Goal: Task Accomplishment & Management: Complete application form

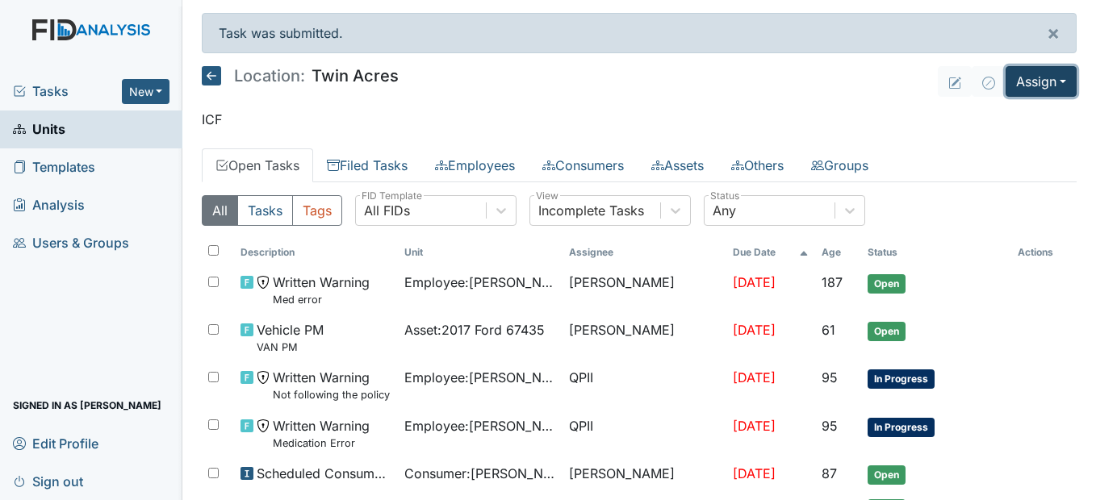
click at [1052, 77] on button "Assign" at bounding box center [1041, 81] width 71 height 31
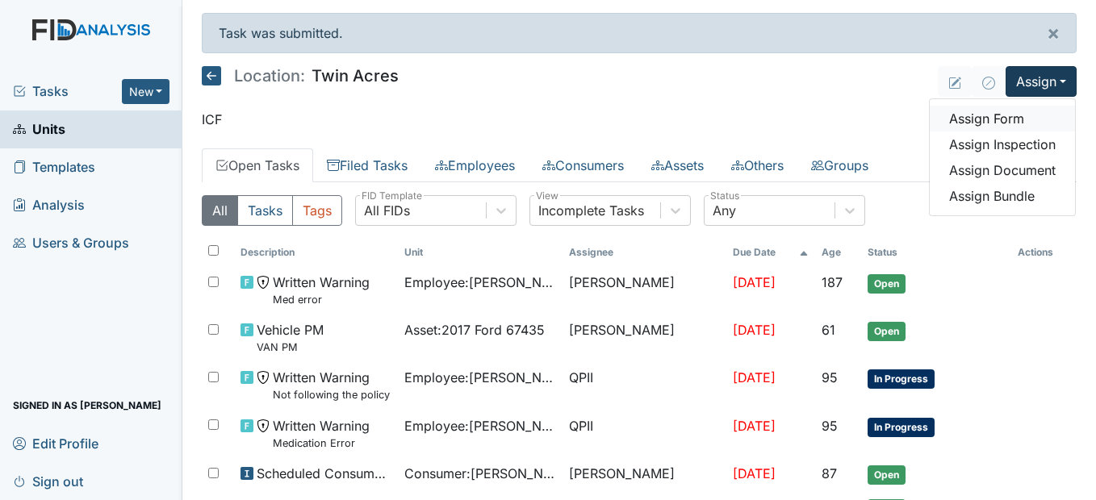
click at [1018, 119] on link "Assign Form" at bounding box center [1002, 119] width 145 height 26
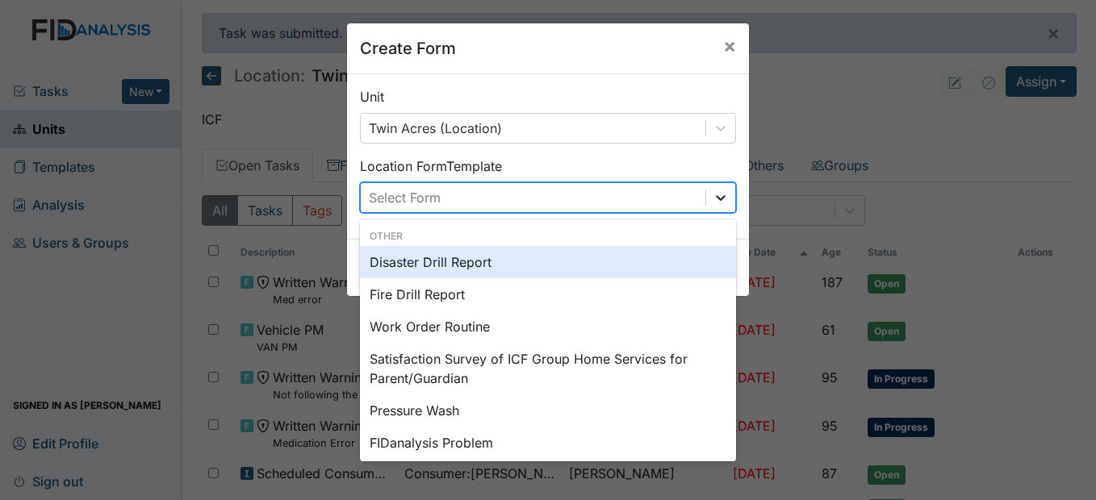
click at [713, 191] on icon at bounding box center [721, 198] width 16 height 16
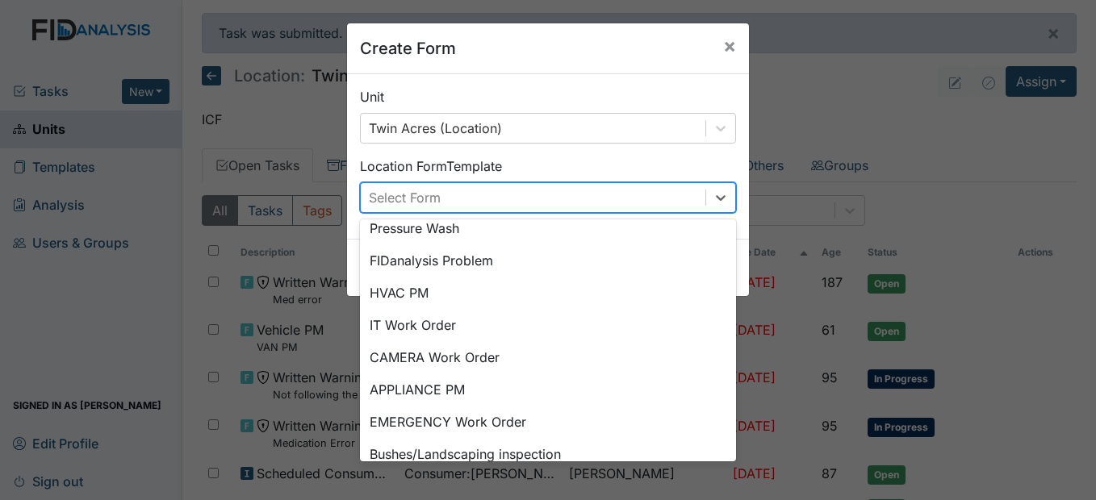
scroll to position [201, 0]
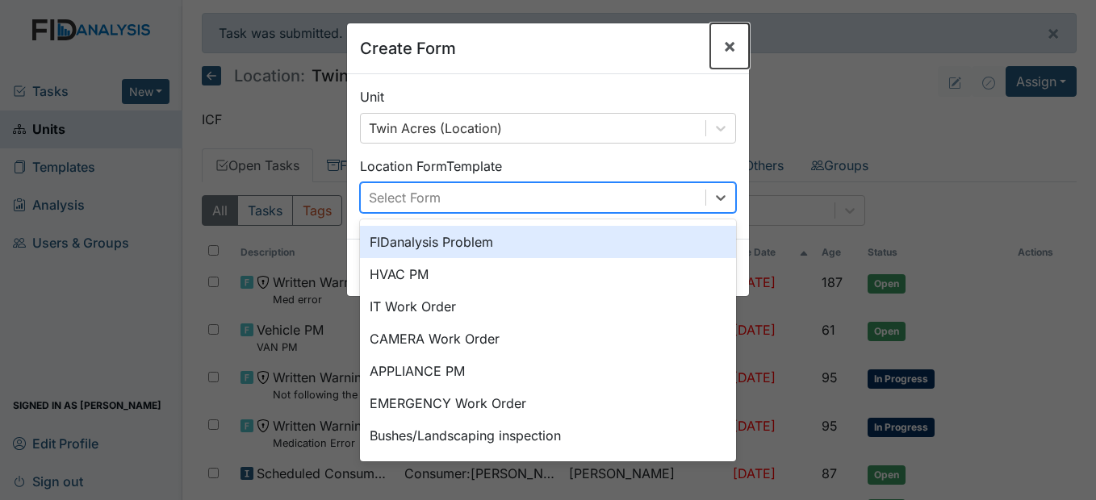
click at [727, 45] on span "×" at bounding box center [729, 45] width 13 height 23
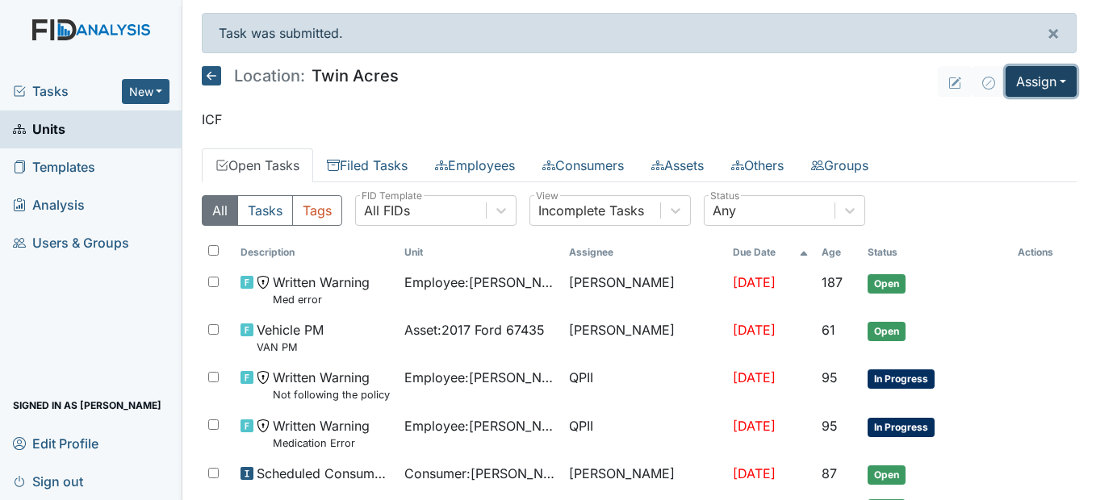
click at [1021, 89] on button "Assign" at bounding box center [1041, 81] width 71 height 31
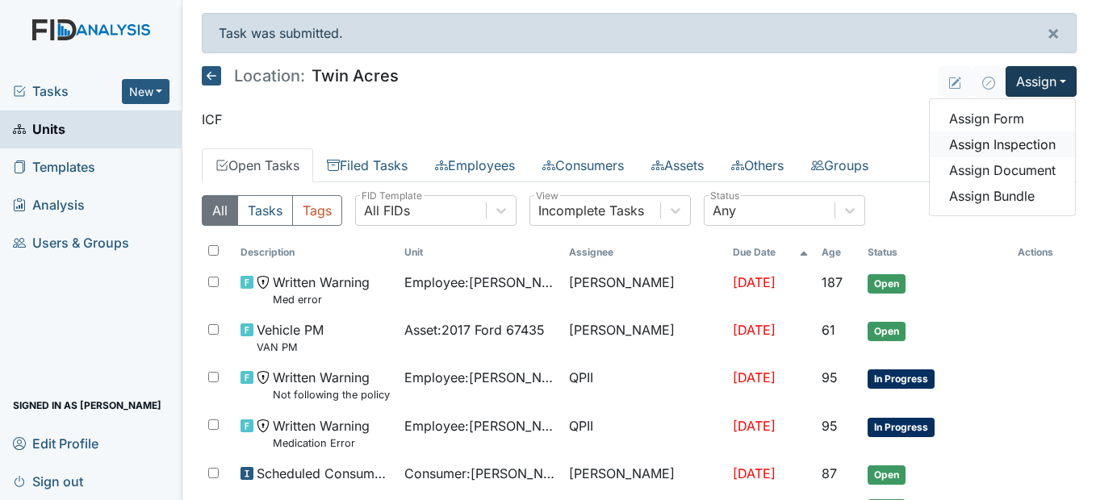
click at [1008, 151] on link "Assign Inspection" at bounding box center [1002, 145] width 145 height 26
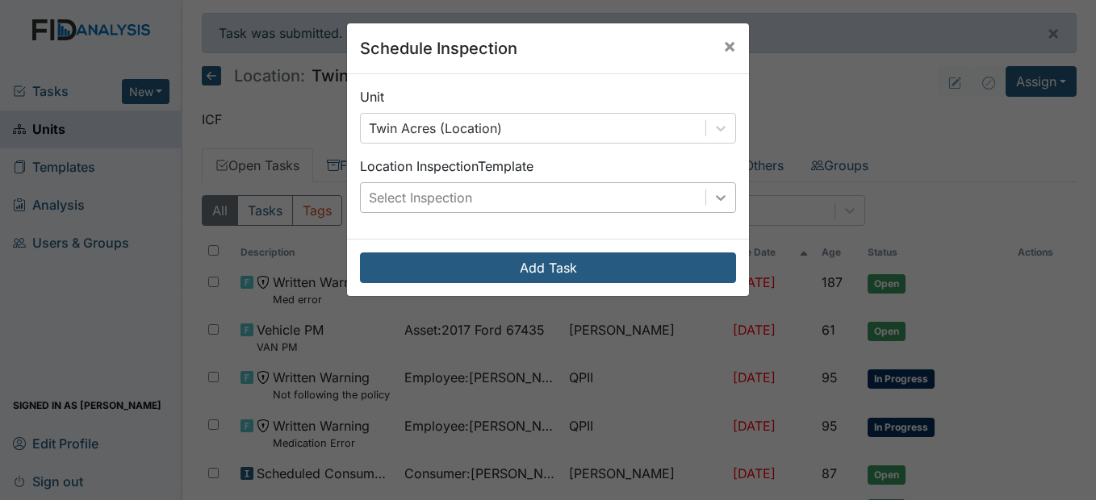
click at [706, 190] on div at bounding box center [720, 197] width 29 height 29
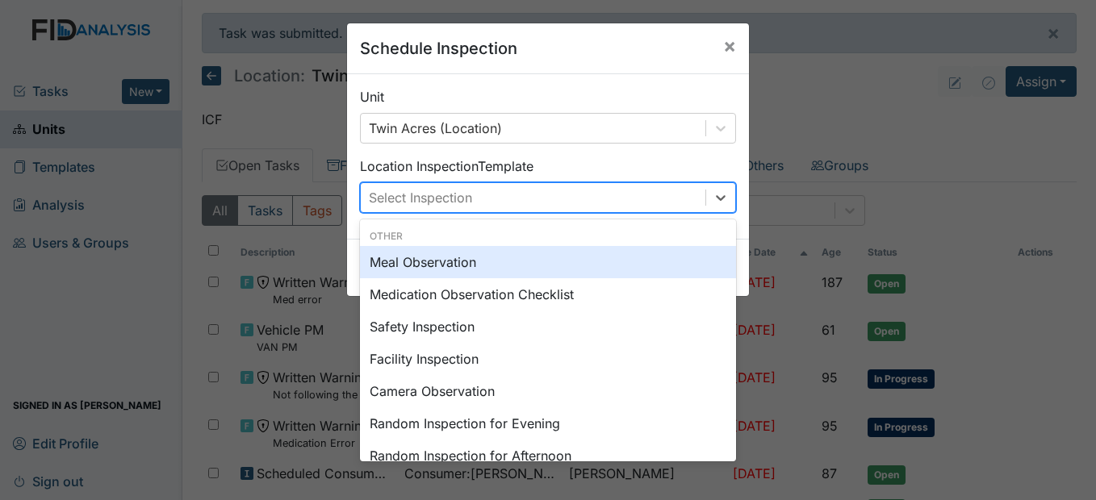
click at [459, 263] on div "Meal Observation" at bounding box center [548, 262] width 376 height 32
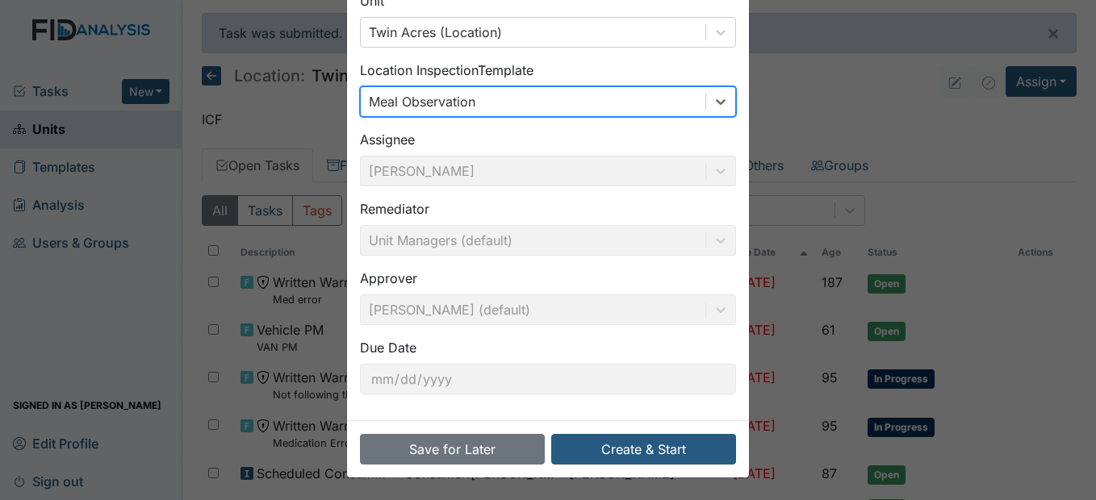
scroll to position [97, 0]
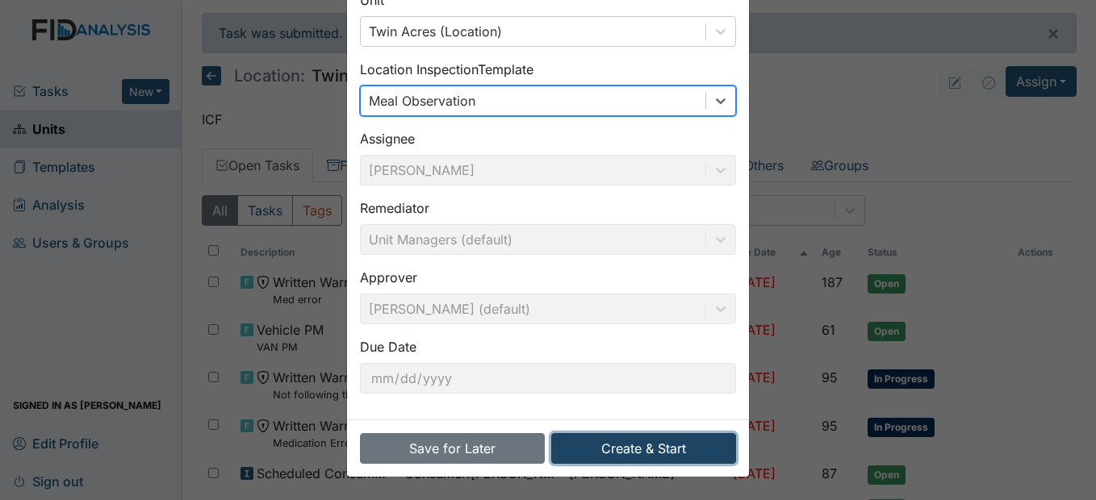
click at [646, 450] on button "Create & Start" at bounding box center [643, 448] width 185 height 31
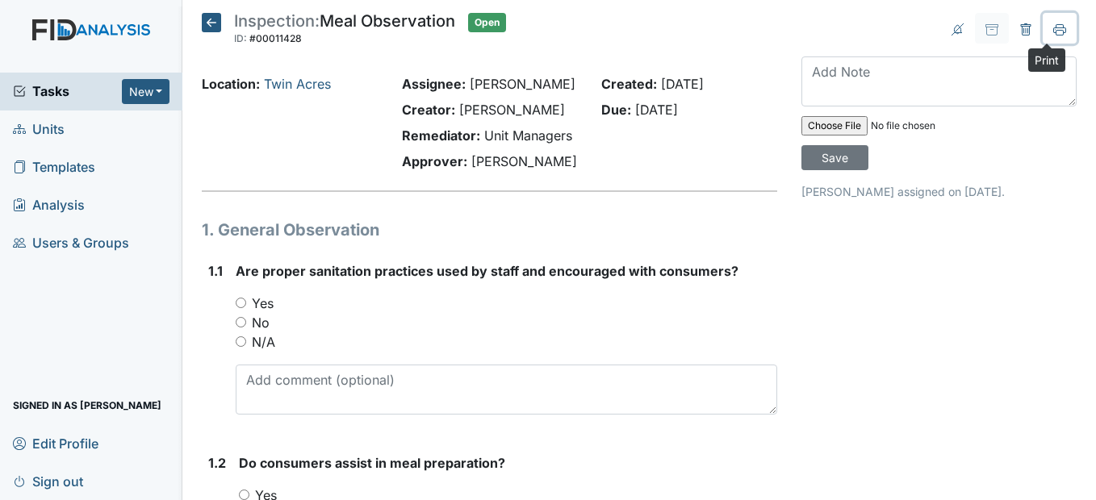
click at [1053, 26] on icon at bounding box center [1059, 29] width 13 height 13
click at [207, 27] on icon at bounding box center [211, 22] width 19 height 19
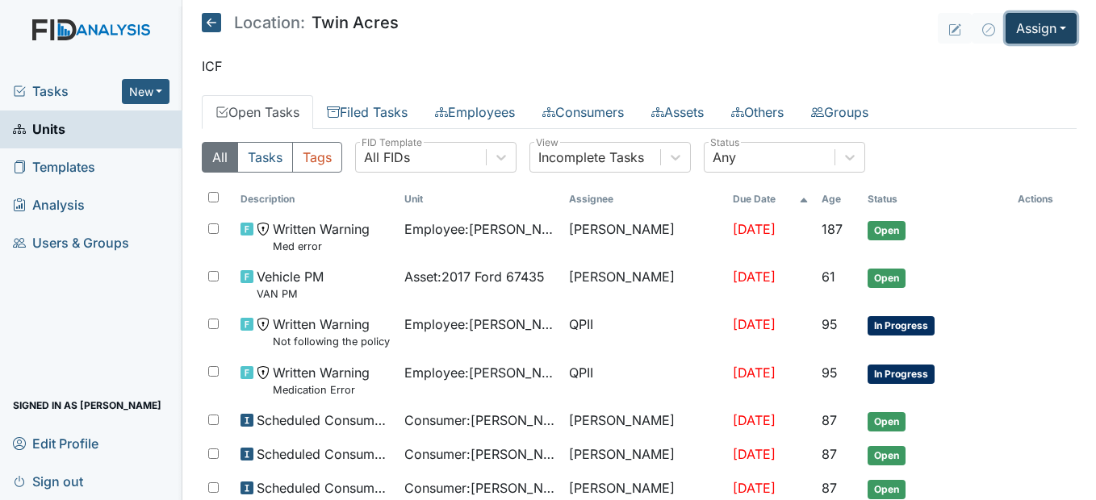
click at [1044, 23] on button "Assign" at bounding box center [1041, 28] width 71 height 31
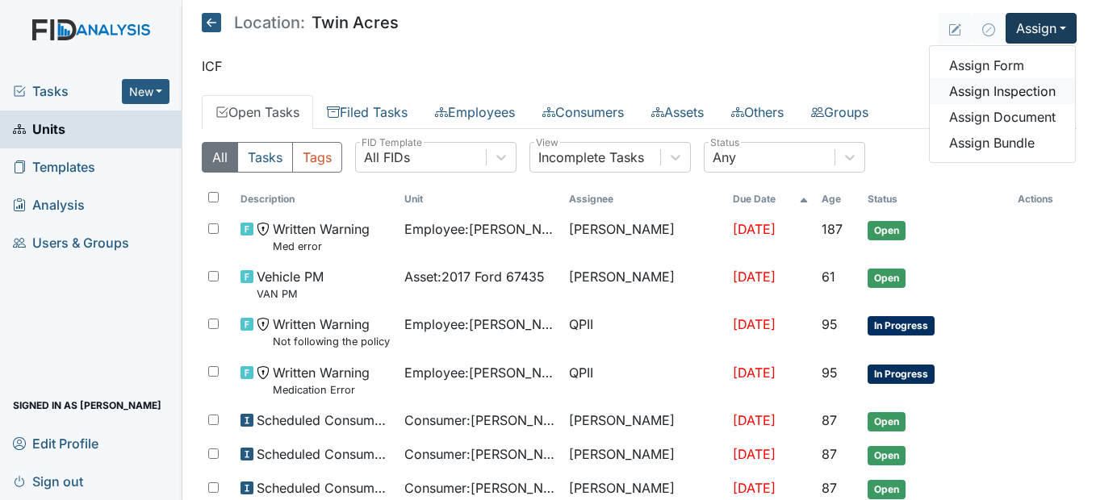
click at [1018, 98] on link "Assign Inspection" at bounding box center [1002, 91] width 145 height 26
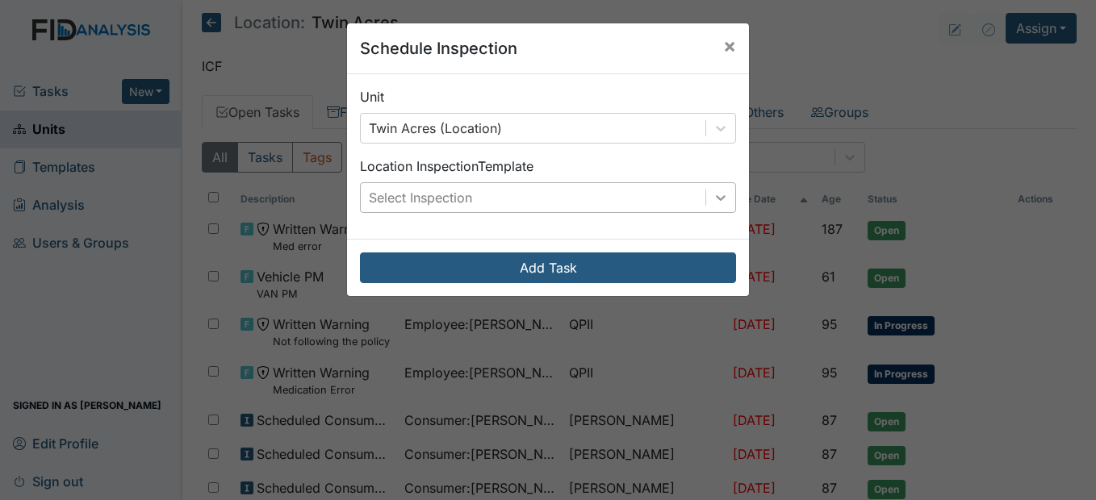
click at [721, 196] on icon at bounding box center [721, 198] width 16 height 16
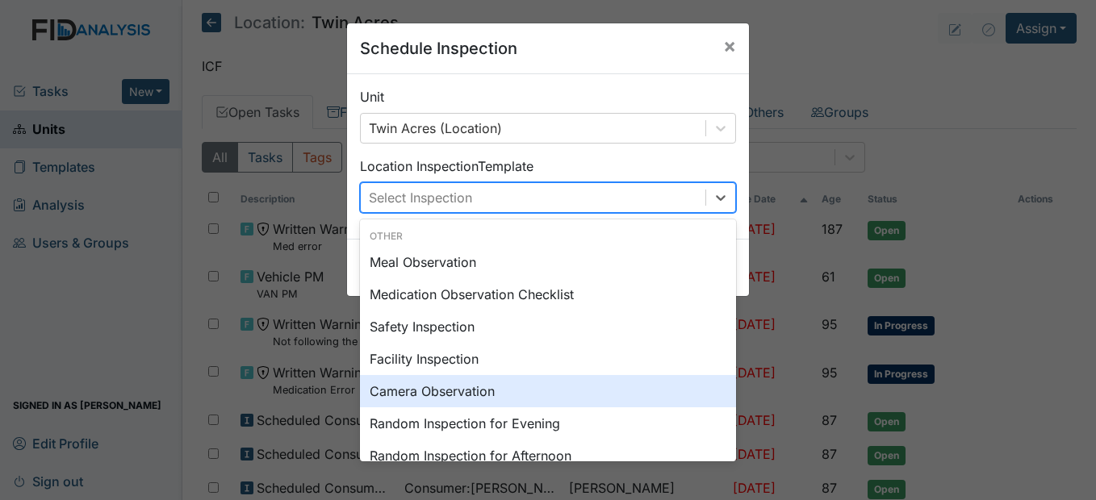
click at [464, 391] on div "Camera Observation" at bounding box center [548, 391] width 376 height 32
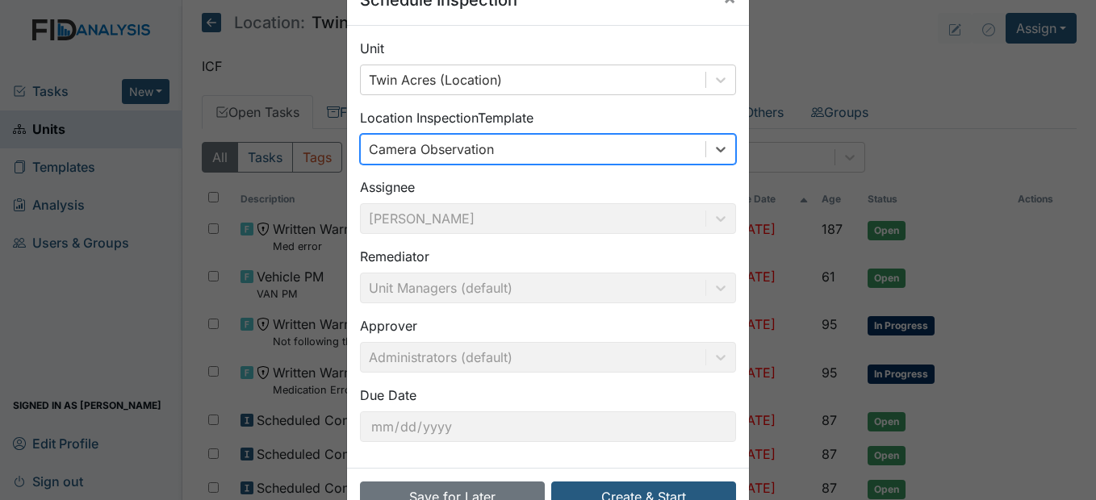
scroll to position [97, 0]
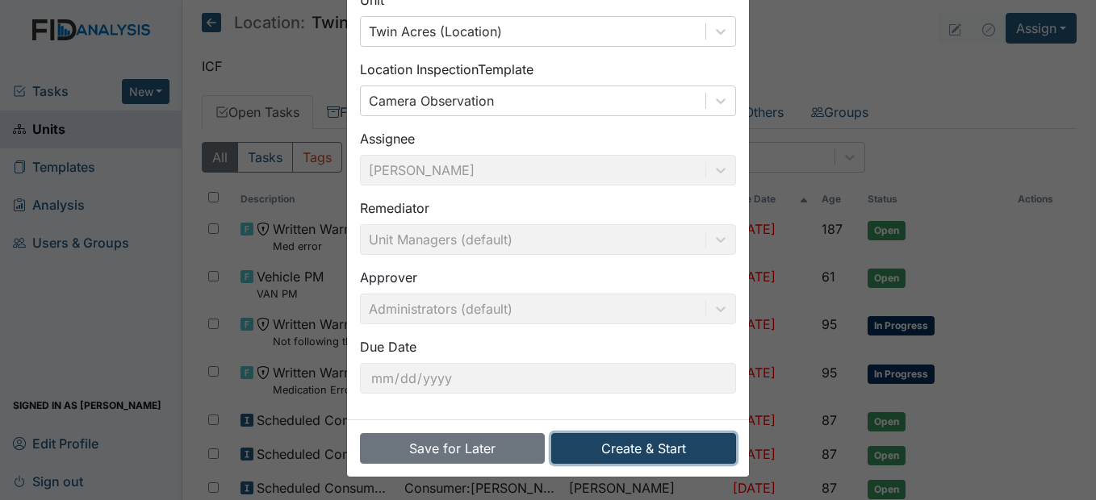
click at [653, 445] on button "Create & Start" at bounding box center [643, 448] width 185 height 31
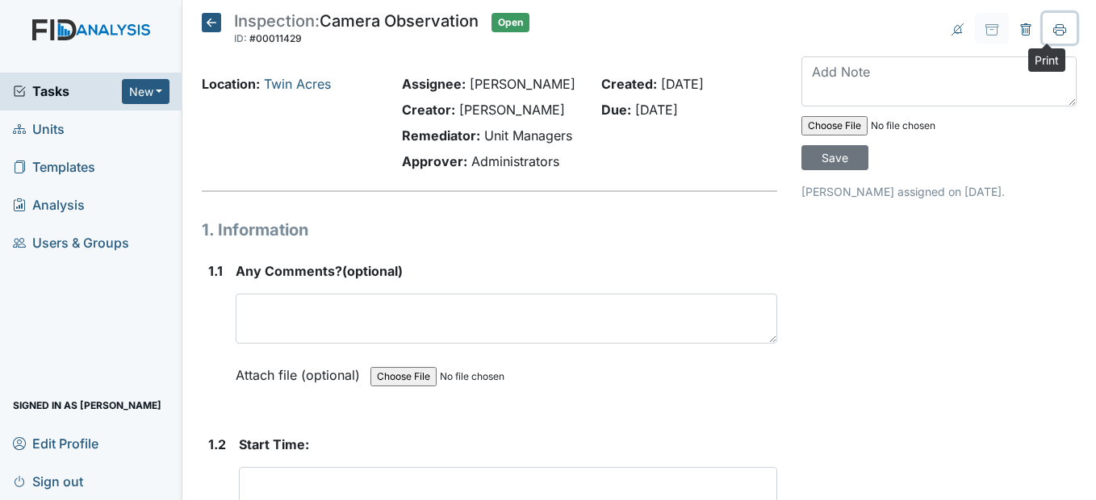
click at [1053, 31] on icon at bounding box center [1059, 29] width 13 height 13
click at [214, 21] on icon at bounding box center [211, 22] width 19 height 19
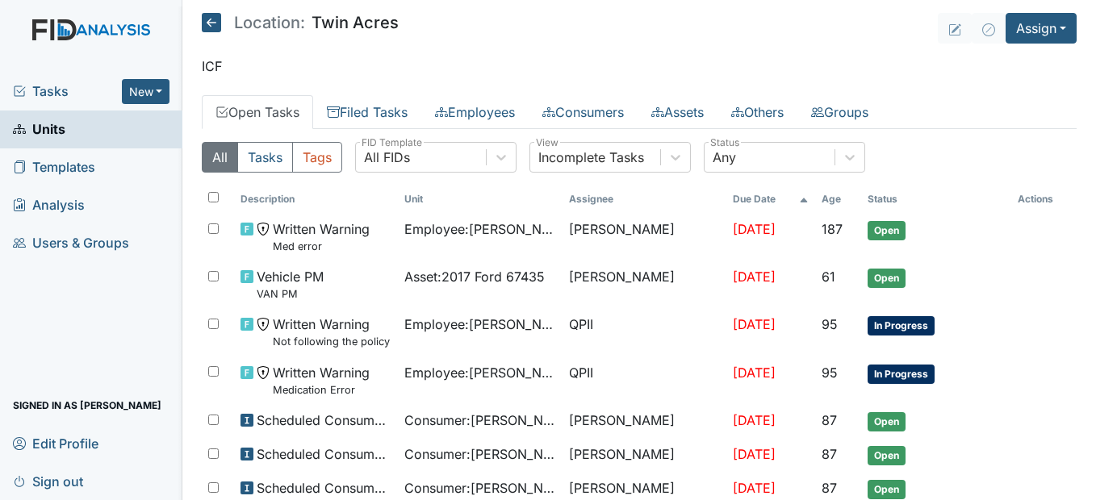
click at [212, 24] on icon at bounding box center [211, 22] width 19 height 19
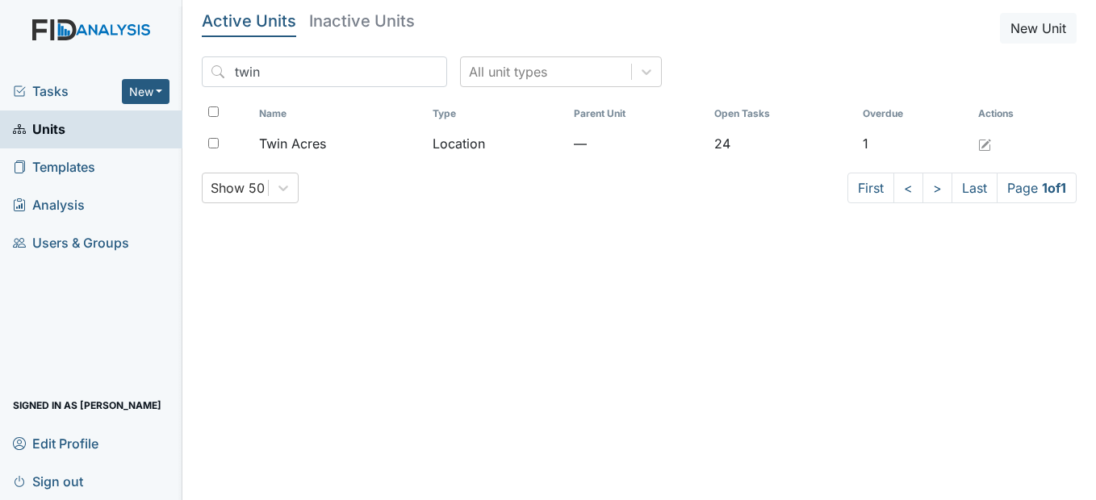
click at [54, 135] on span "Units" at bounding box center [39, 129] width 52 height 25
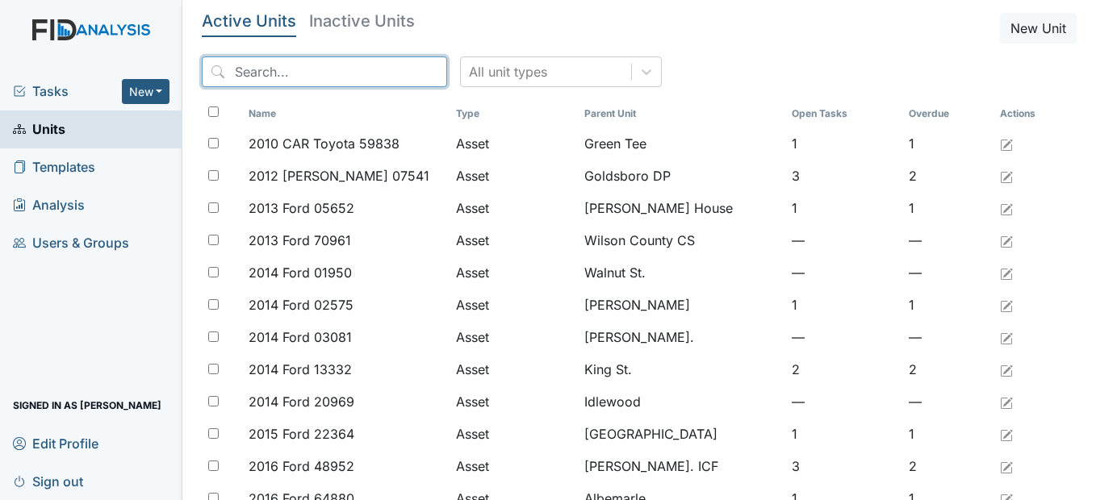
click at [300, 67] on input "search" at bounding box center [324, 71] width 245 height 31
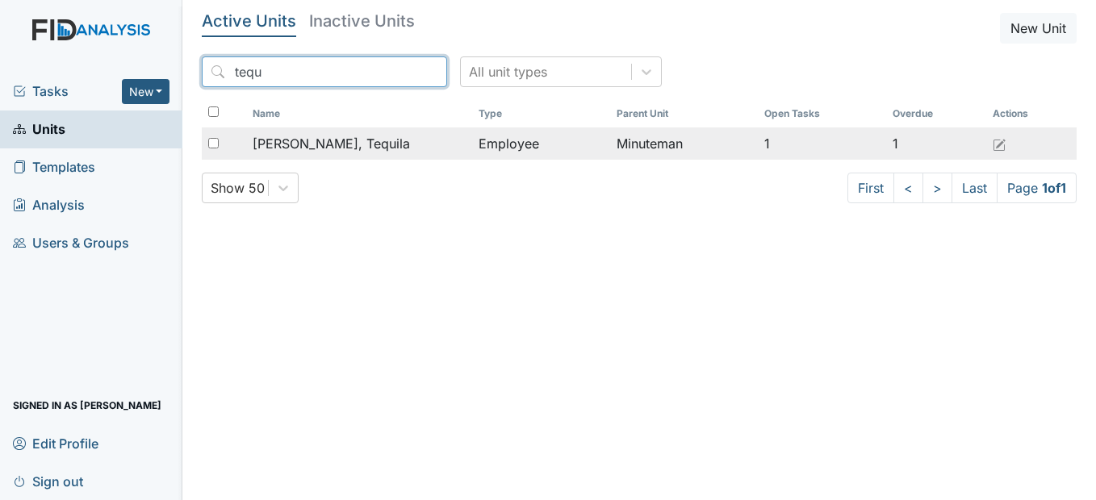
type input "tequ"
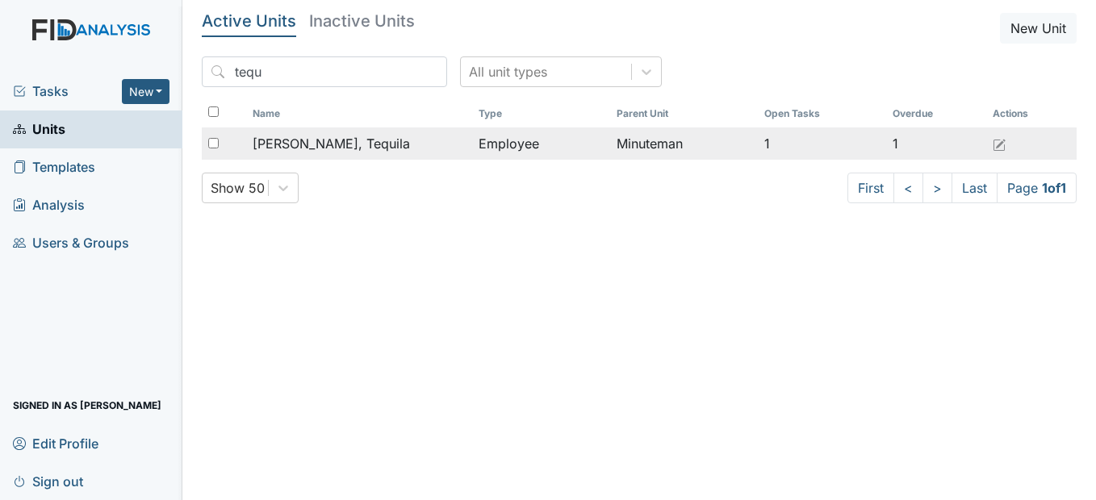
click at [320, 135] on span "[PERSON_NAME], Tequila" at bounding box center [331, 143] width 157 height 19
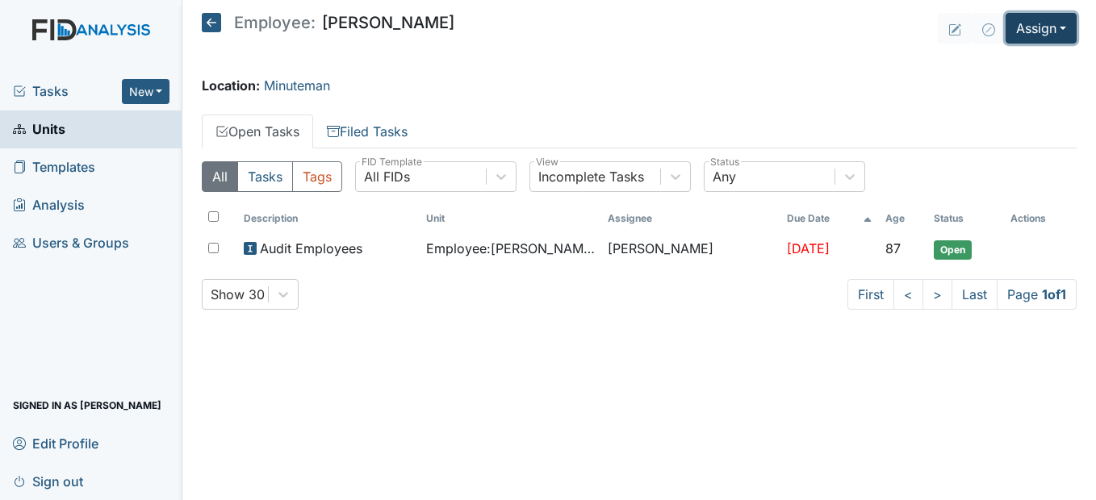
click at [1068, 20] on button "Assign" at bounding box center [1041, 28] width 71 height 31
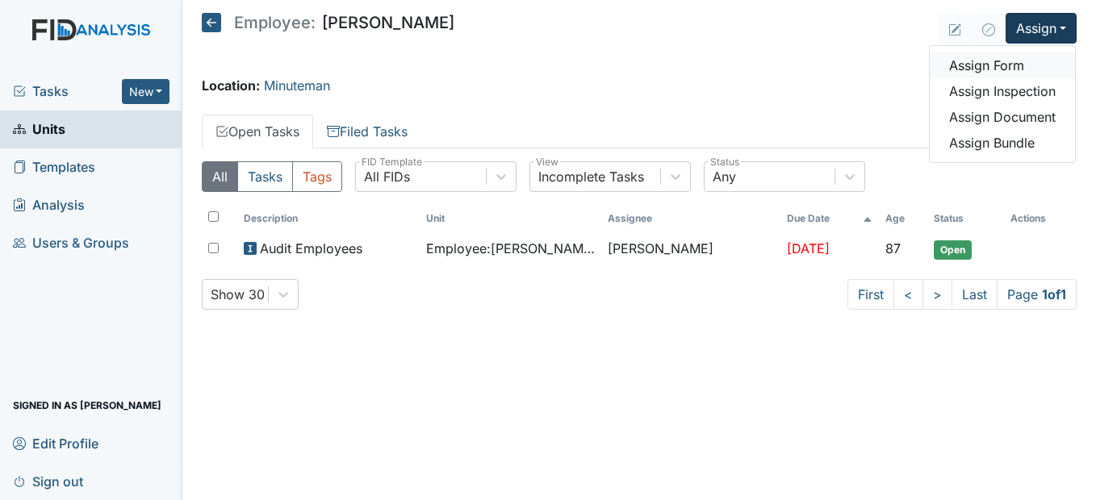
click at [1015, 69] on link "Assign Form" at bounding box center [1002, 65] width 145 height 26
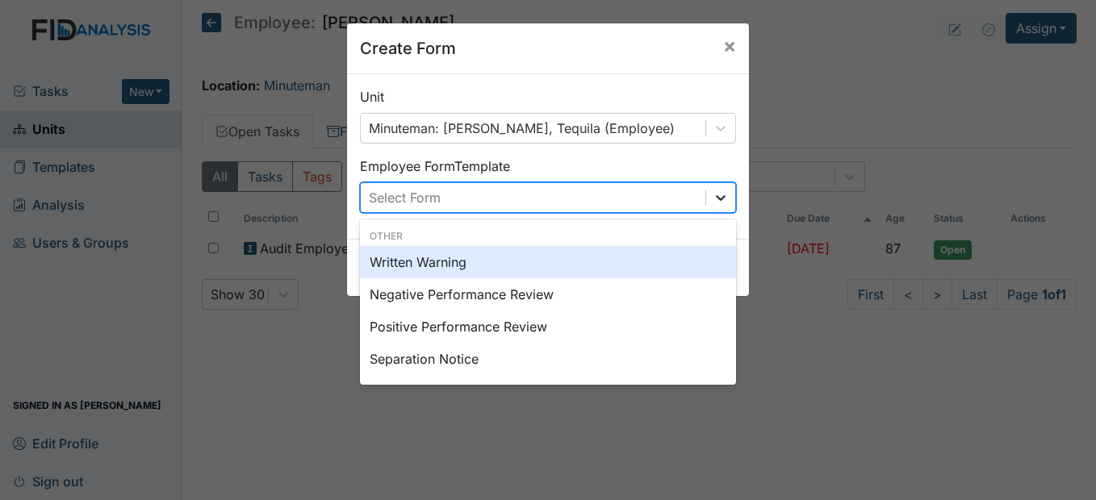
click at [716, 199] on icon at bounding box center [721, 198] width 10 height 6
click at [523, 268] on div "Written Warning" at bounding box center [548, 262] width 376 height 32
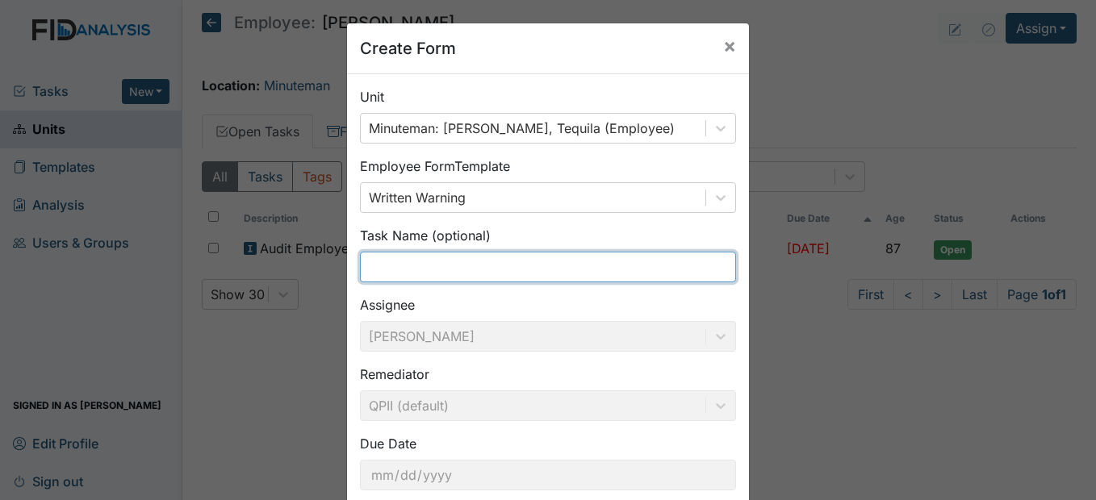
click at [540, 269] on input "text" at bounding box center [548, 267] width 376 height 31
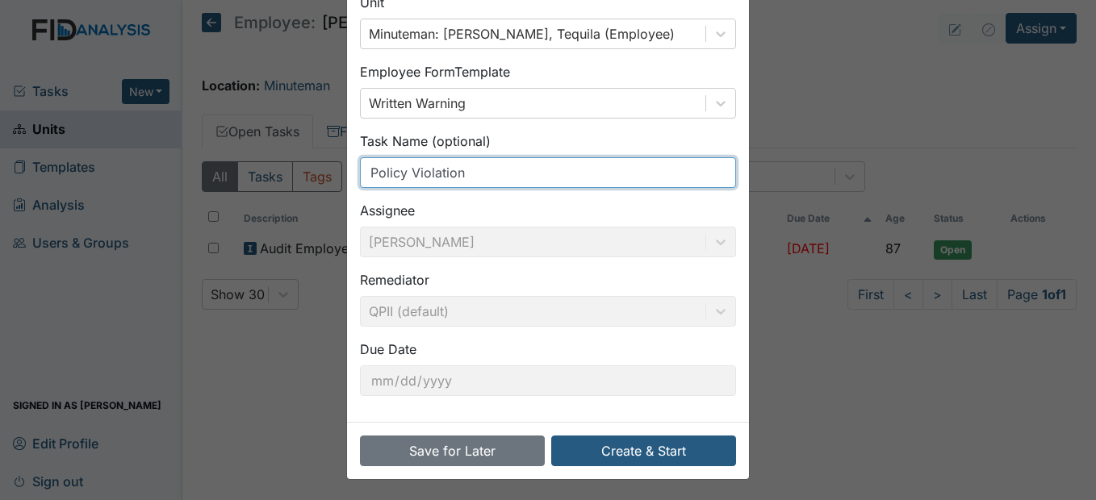
scroll to position [97, 0]
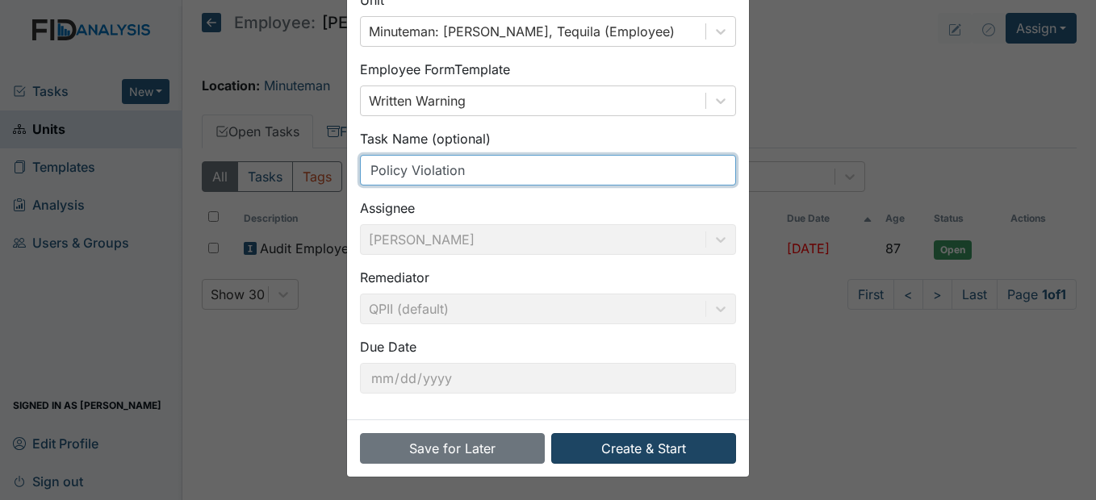
type input "Policy Violation"
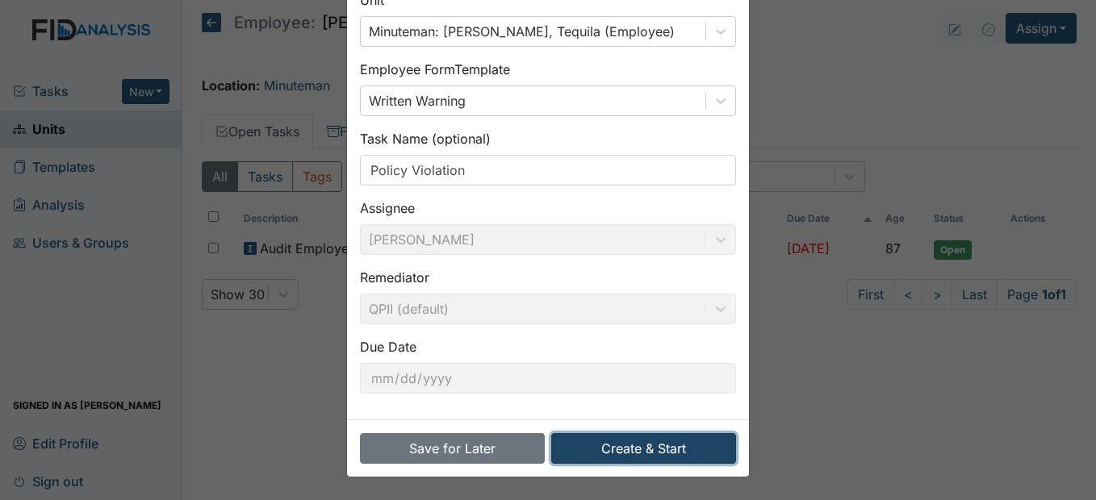
click at [653, 454] on button "Create & Start" at bounding box center [643, 448] width 185 height 31
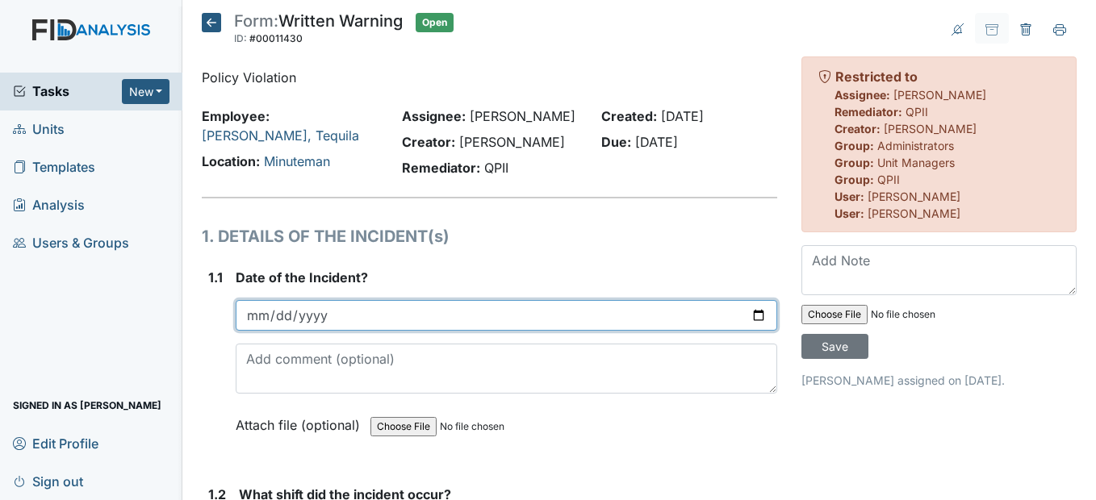
click at [259, 331] on input "date" at bounding box center [506, 315] width 541 height 31
type input "2025-09-08"
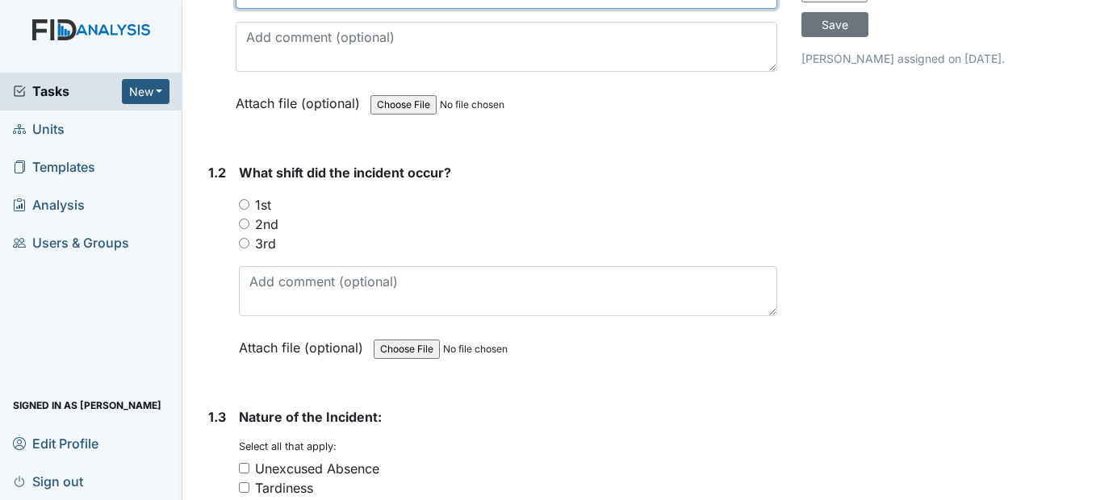
scroll to position [323, 0]
click at [246, 228] on input "2nd" at bounding box center [244, 223] width 10 height 10
radio input "true"
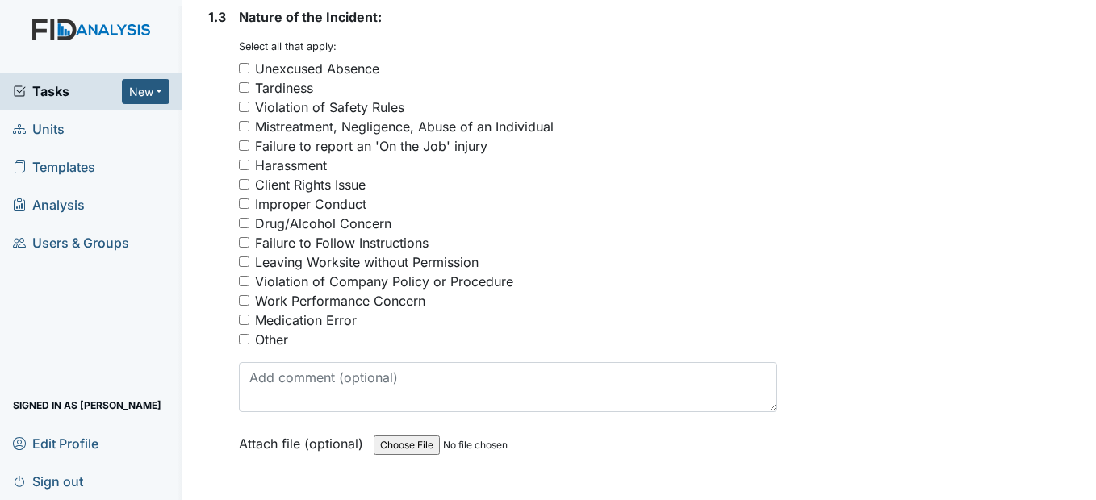
scroll to position [726, 0]
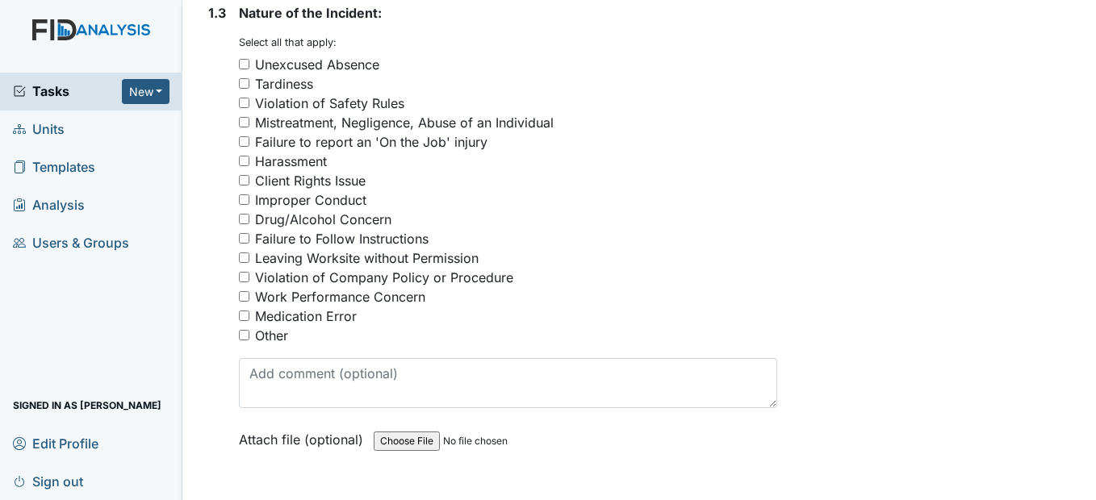
click at [250, 113] on div "Violation of Safety Rules" at bounding box center [507, 103] width 537 height 19
click at [246, 108] on input "Violation of Safety Rules" at bounding box center [244, 103] width 10 height 10
checkbox input "true"
click at [287, 287] on div "Violation of Company Policy or Procedure" at bounding box center [384, 277] width 258 height 19
click at [249, 282] on input "Violation of Company Policy or Procedure" at bounding box center [244, 277] width 10 height 10
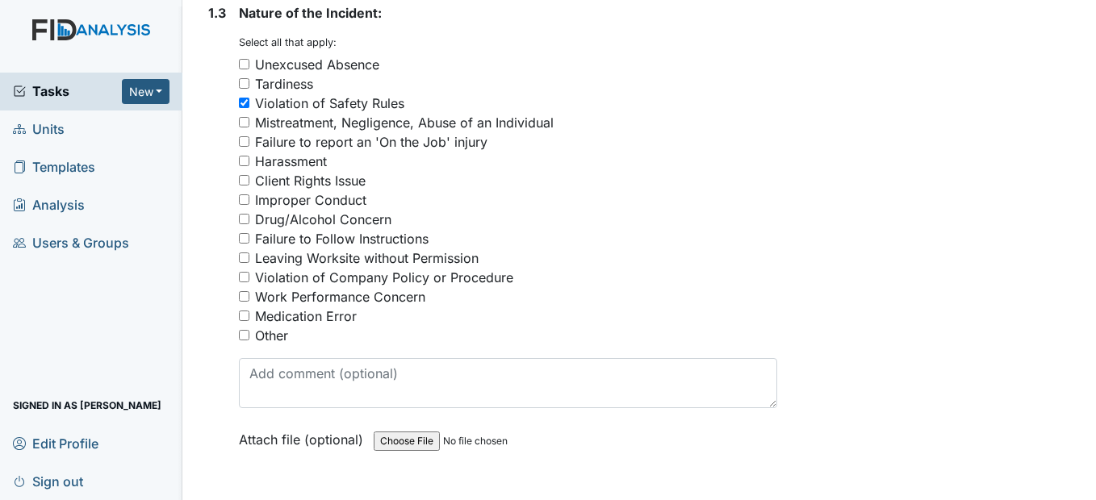
checkbox input "true"
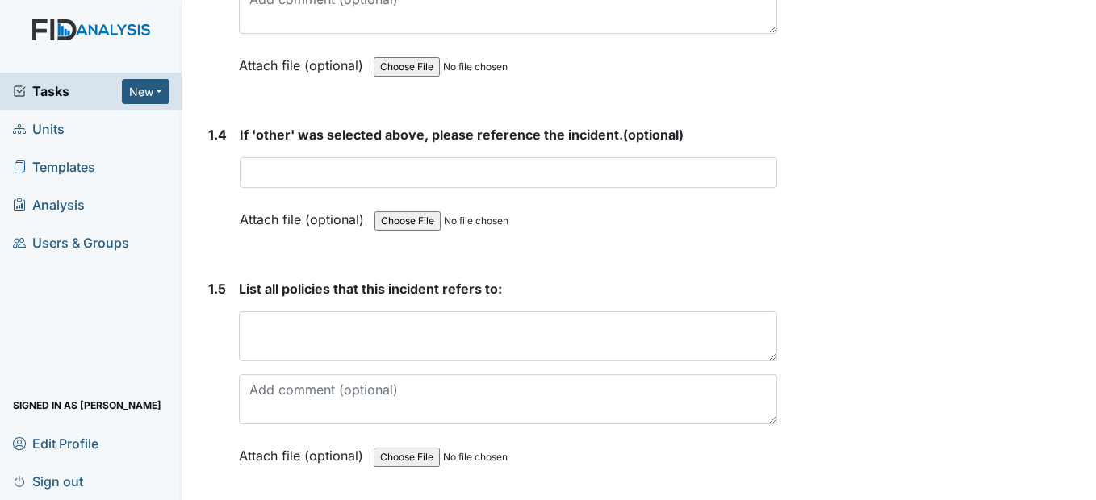
scroll to position [1130, 0]
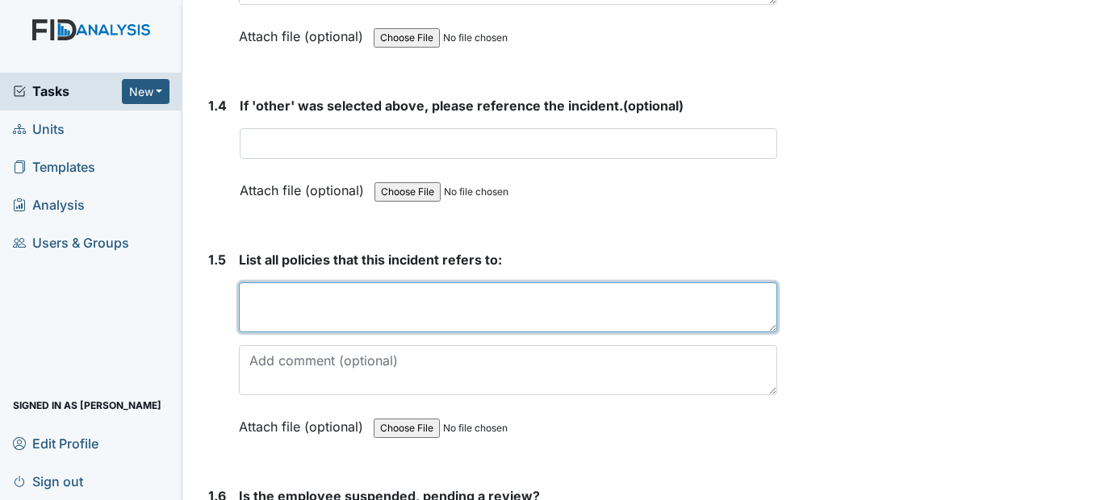
click at [257, 333] on textarea at bounding box center [507, 307] width 537 height 50
paste textarea "804:1"
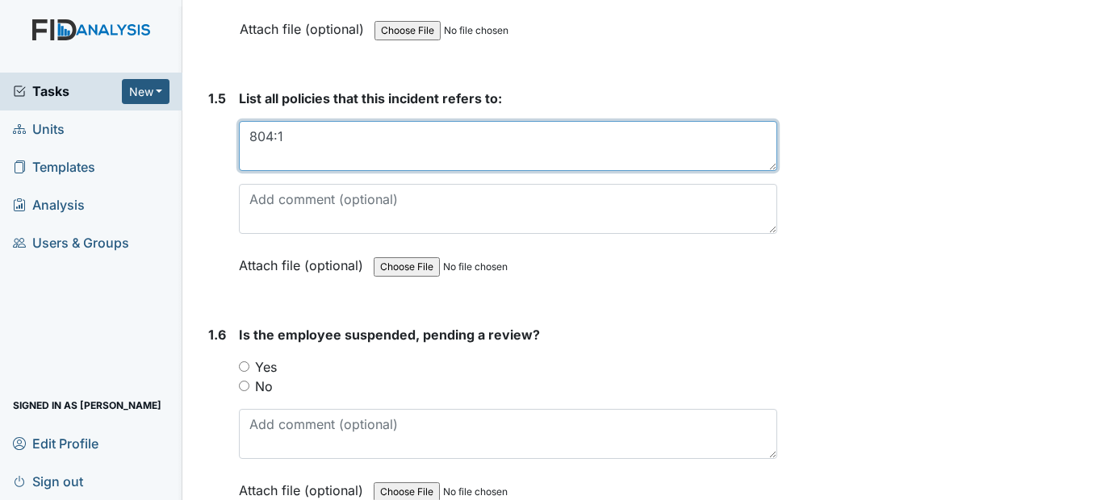
scroll to position [1372, 0]
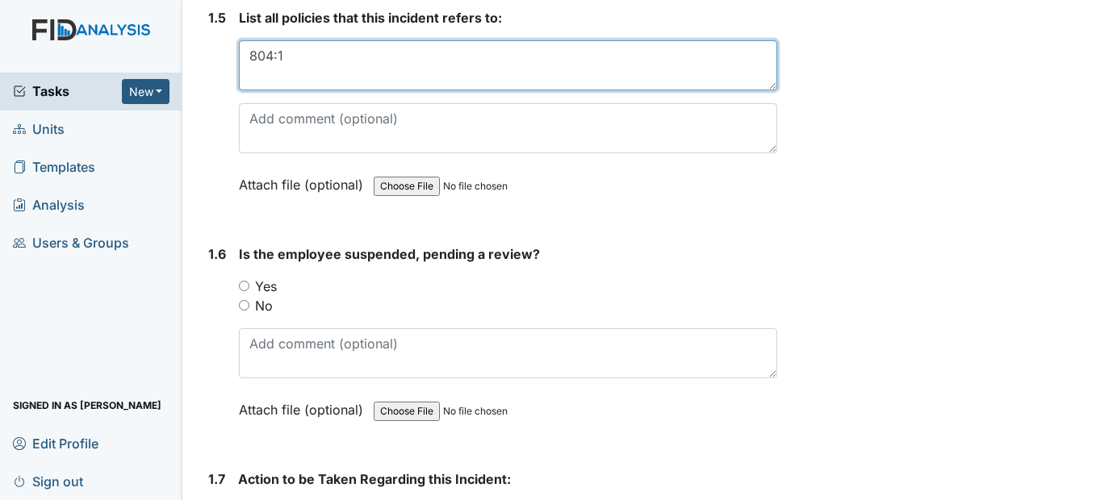
type textarea "804:1"
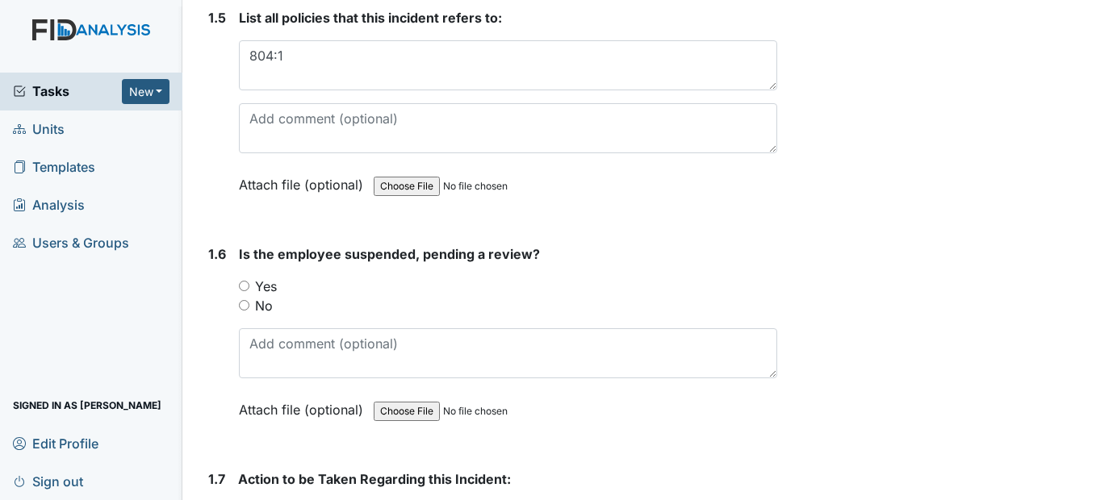
click at [244, 311] on input "No" at bounding box center [244, 305] width 10 height 10
radio input "true"
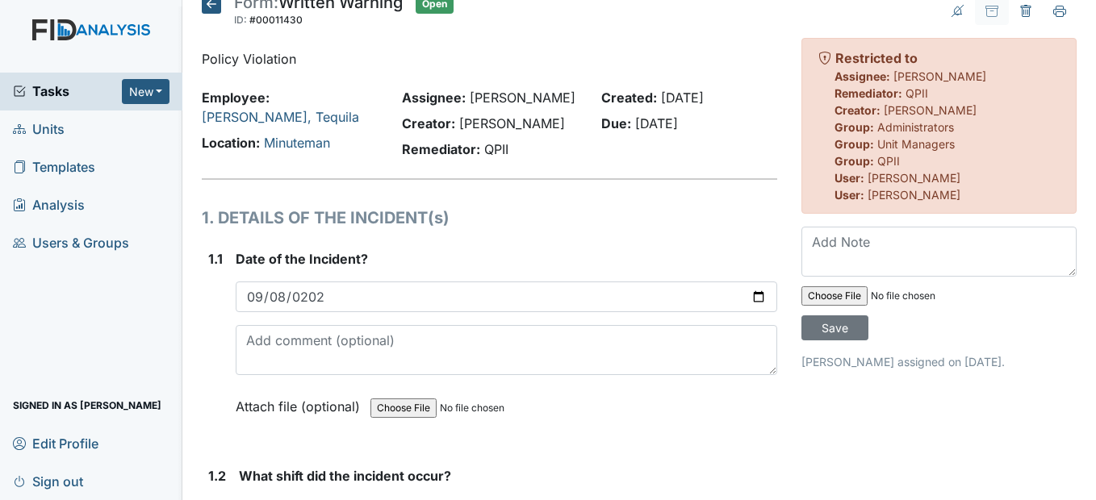
scroll to position [0, 0]
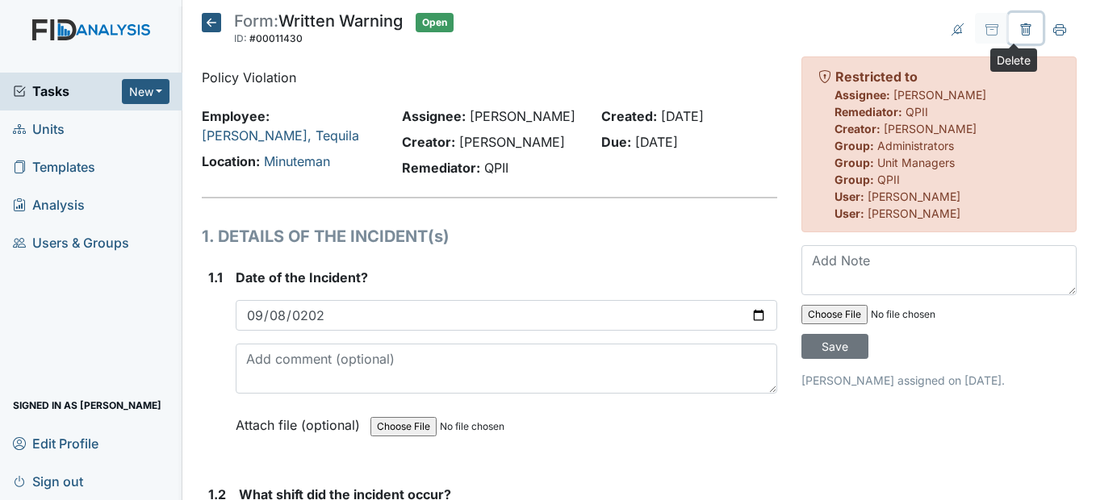
click at [1019, 27] on icon at bounding box center [1025, 29] width 13 height 13
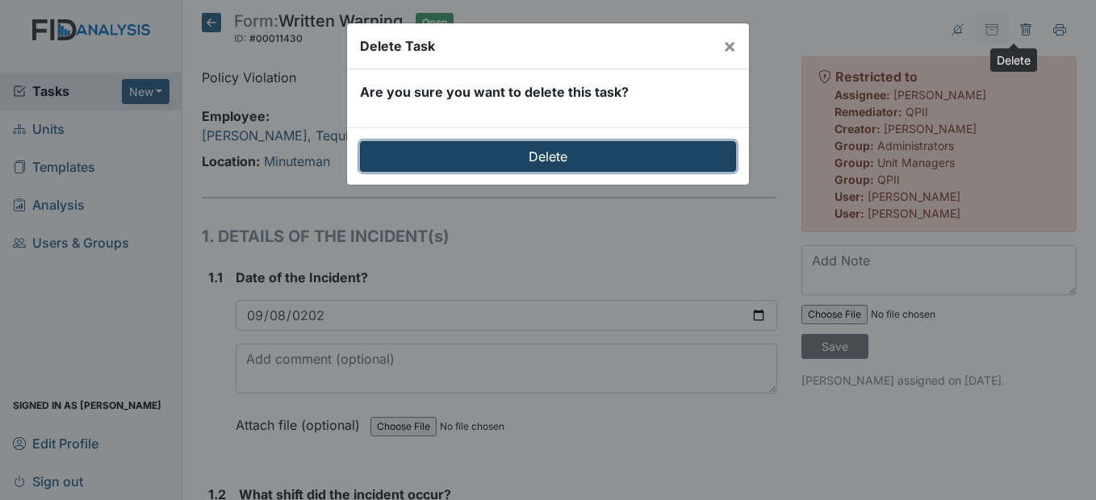
click at [580, 150] on input "Delete" at bounding box center [548, 156] width 376 height 31
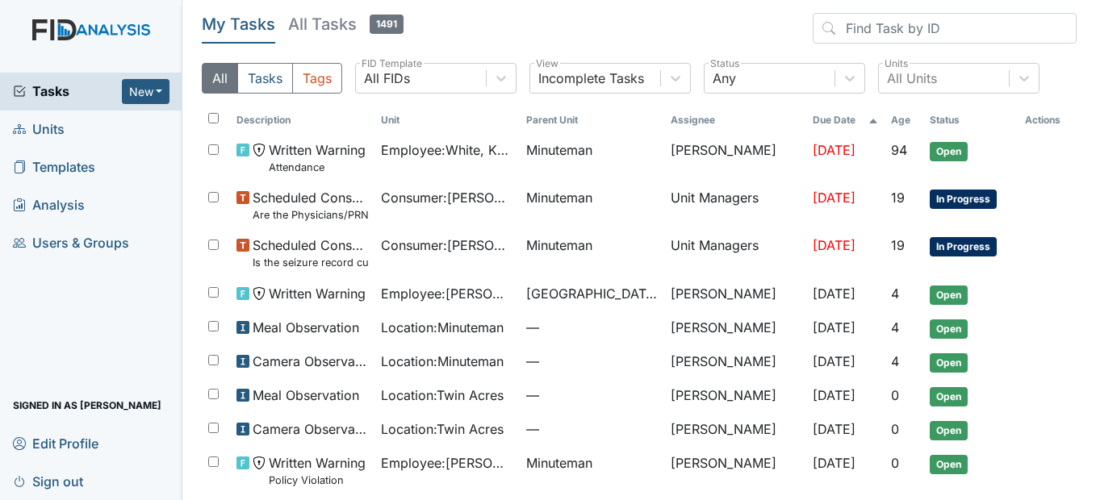
click at [73, 123] on link "Units" at bounding box center [91, 130] width 182 height 38
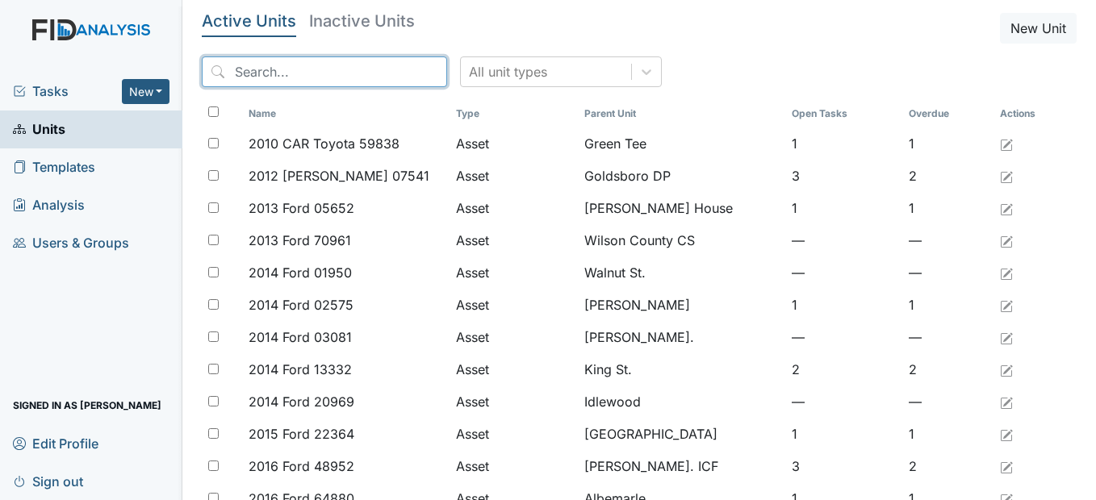
click at [334, 76] on input "search" at bounding box center [324, 71] width 245 height 31
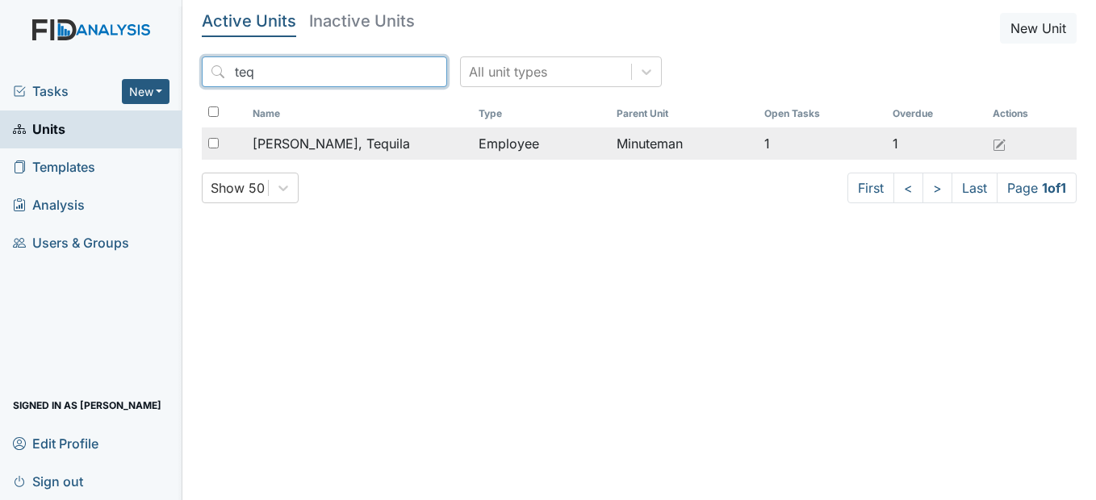
type input "teq"
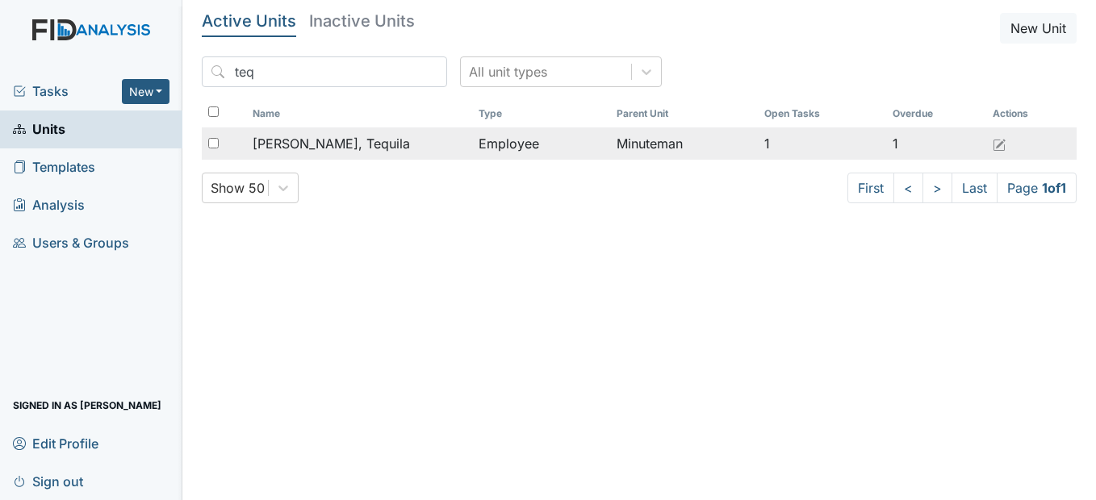
click at [334, 147] on span "[PERSON_NAME], Tequila" at bounding box center [331, 143] width 157 height 19
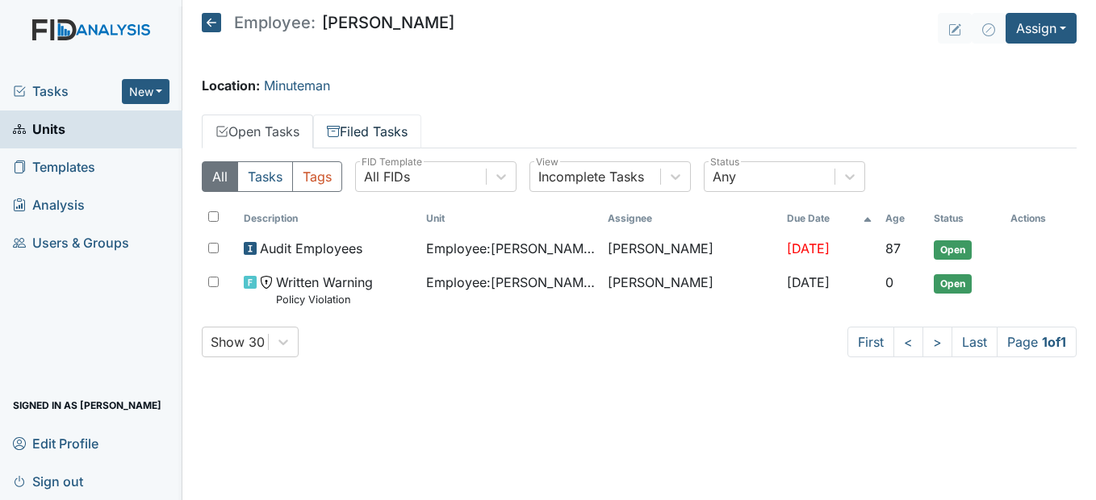
click at [358, 132] on link "Filed Tasks" at bounding box center [367, 132] width 108 height 34
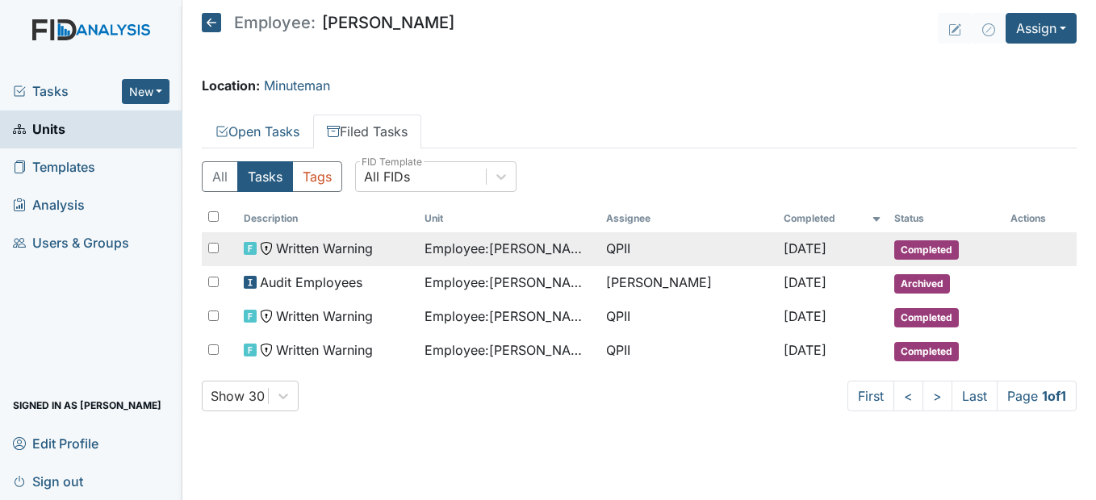
click at [449, 248] on span "Employee : [PERSON_NAME], Tequila" at bounding box center [509, 248] width 169 height 19
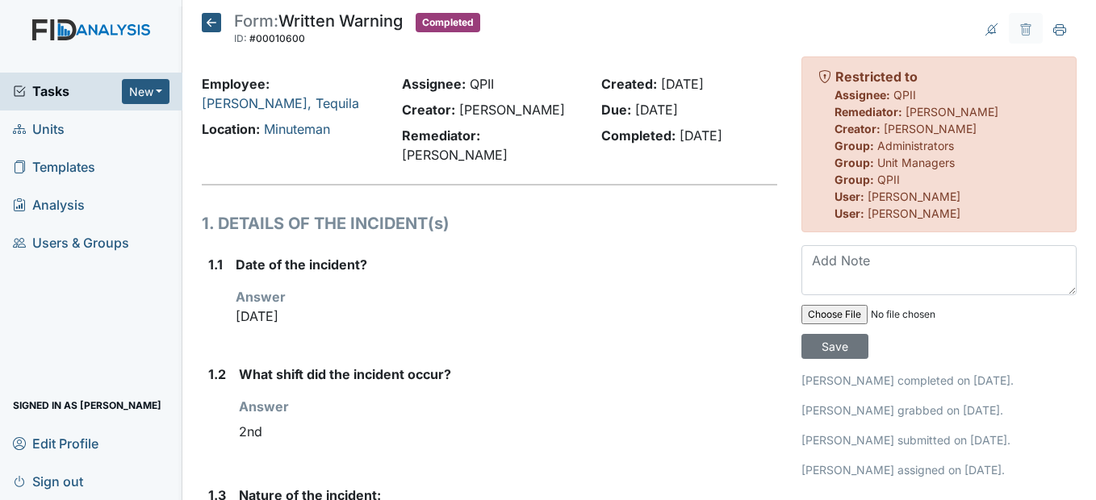
click at [219, 21] on icon at bounding box center [211, 22] width 19 height 19
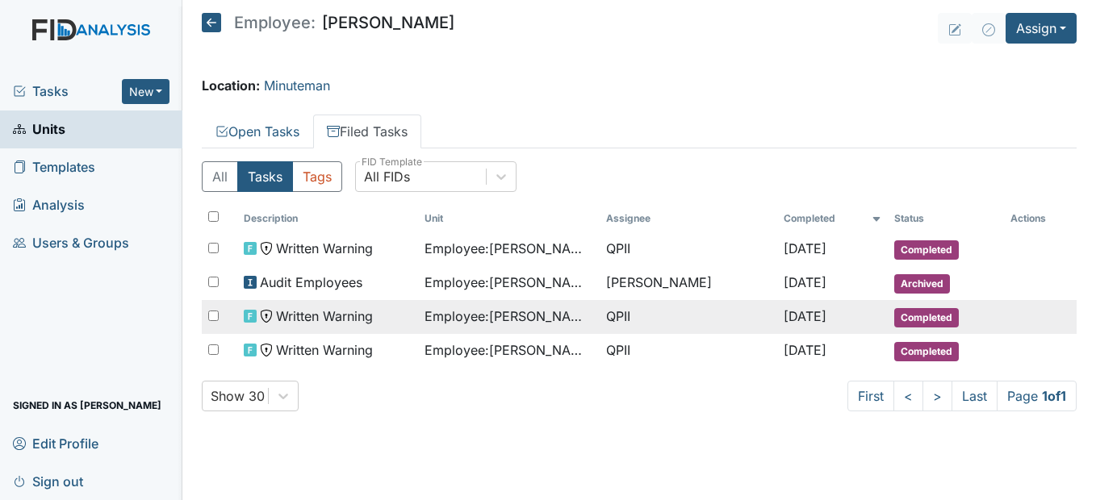
click at [471, 322] on span "Employee : [PERSON_NAME], Tequila" at bounding box center [509, 316] width 169 height 19
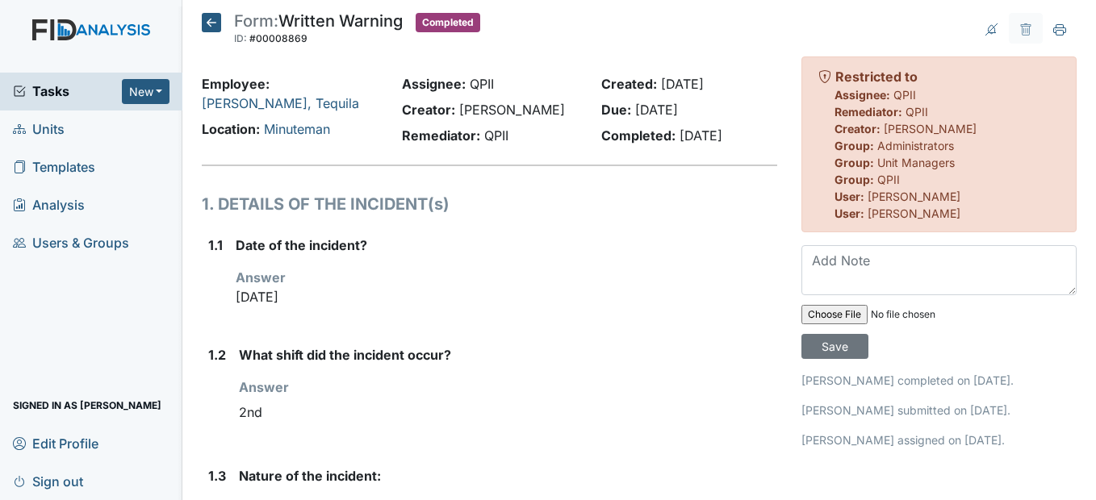
click at [208, 22] on icon at bounding box center [211, 22] width 19 height 19
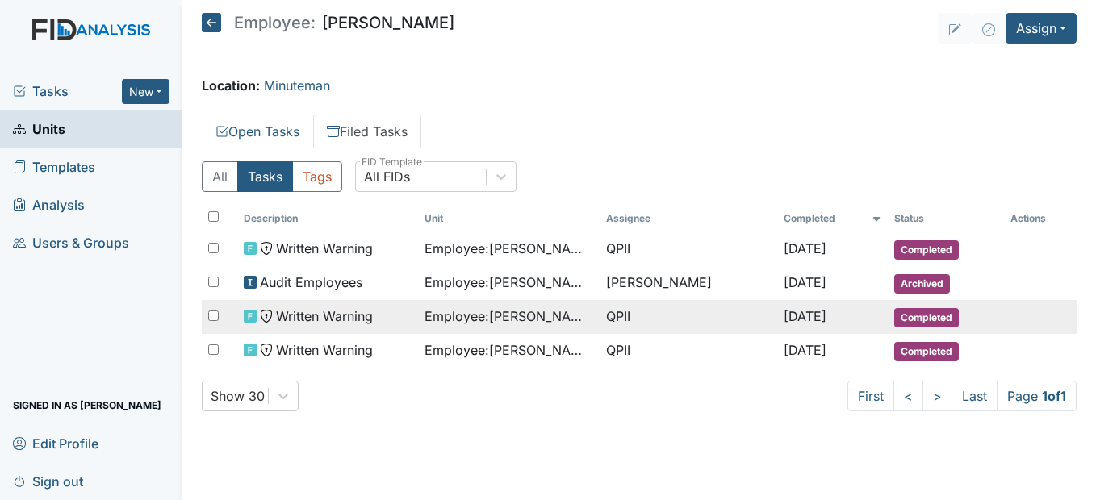
click at [538, 322] on span "Employee : [PERSON_NAME], Tequila" at bounding box center [509, 316] width 169 height 19
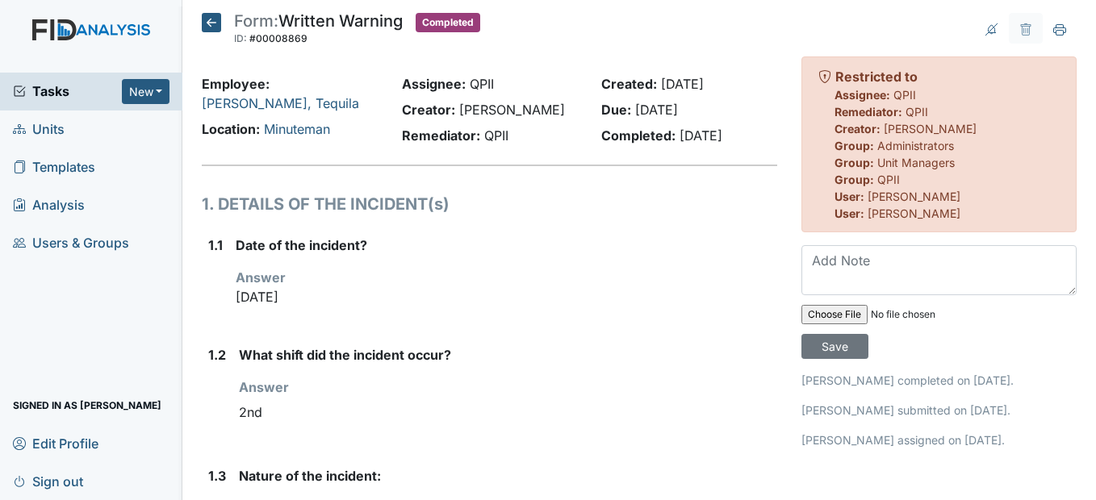
click at [218, 17] on icon at bounding box center [211, 22] width 19 height 19
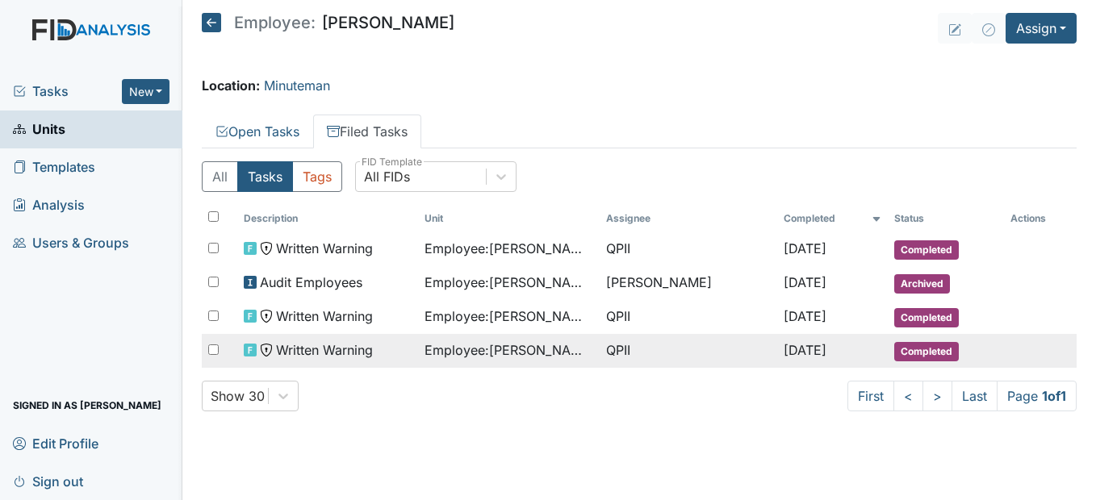
click at [358, 345] on span "Written Warning" at bounding box center [324, 350] width 97 height 19
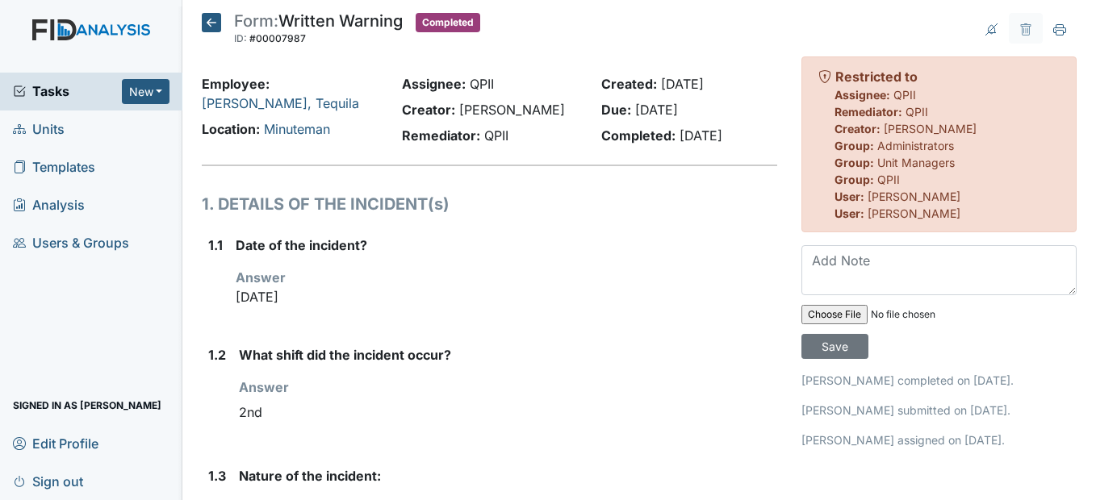
click at [215, 21] on icon at bounding box center [211, 22] width 19 height 19
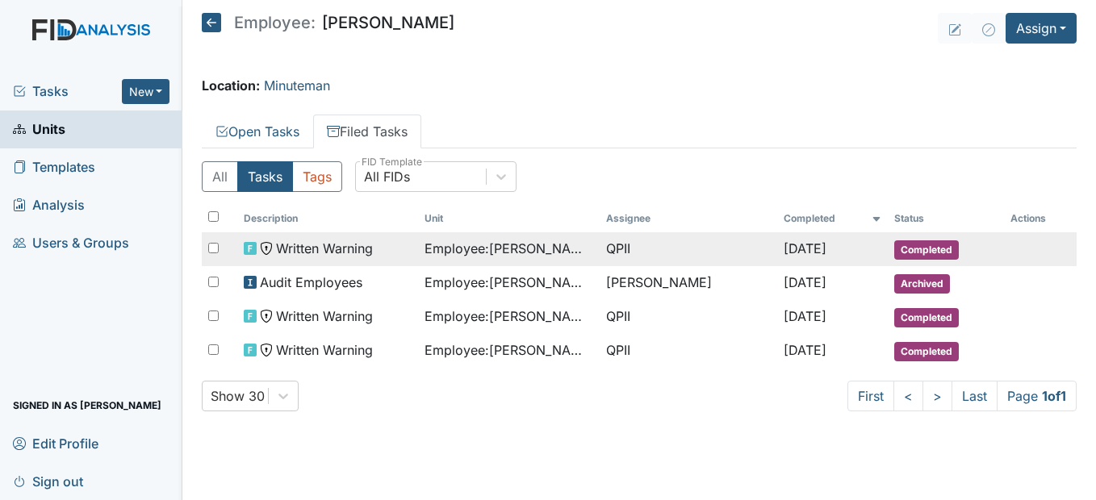
click at [461, 243] on span "Employee : Jones, Tequila" at bounding box center [509, 248] width 169 height 19
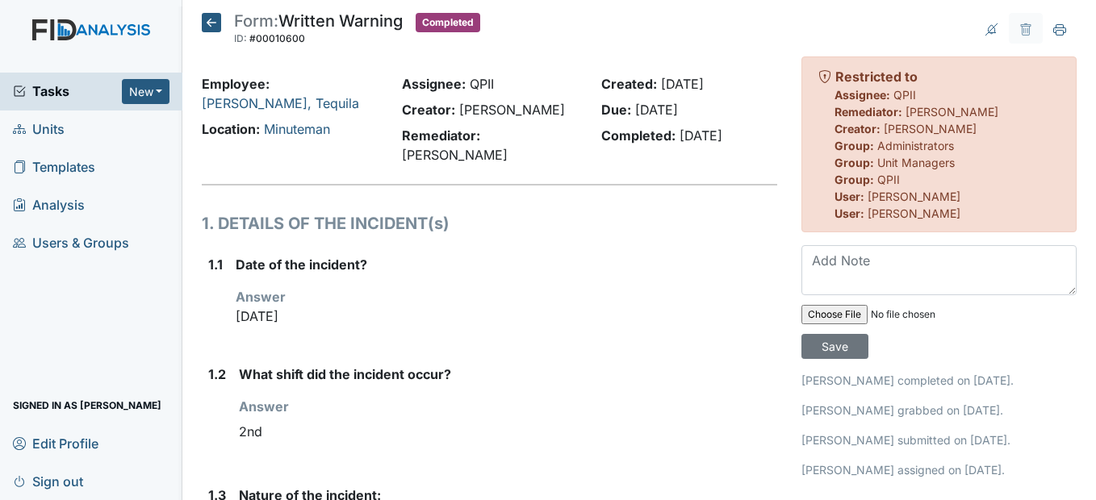
click at [207, 19] on icon at bounding box center [211, 22] width 19 height 19
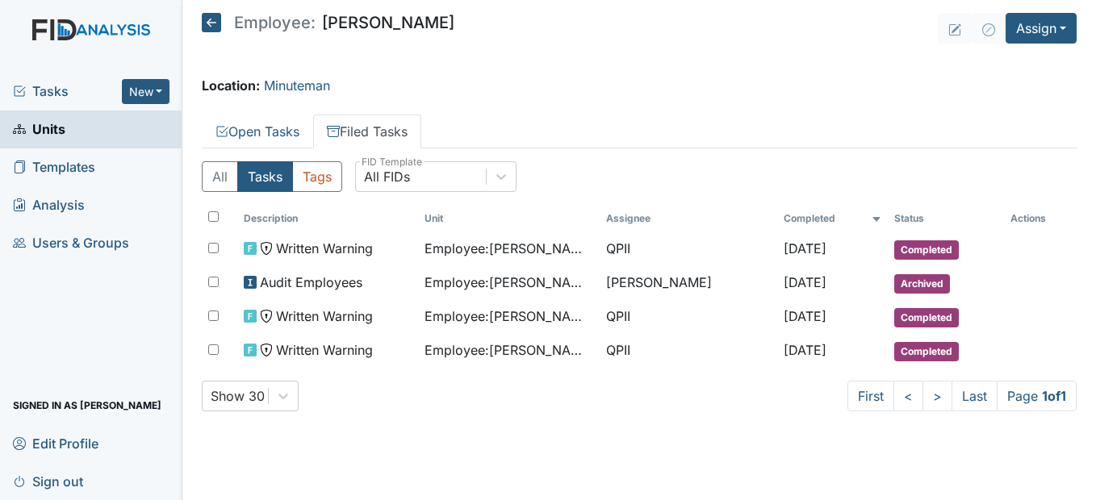
click at [217, 23] on icon at bounding box center [211, 22] width 19 height 19
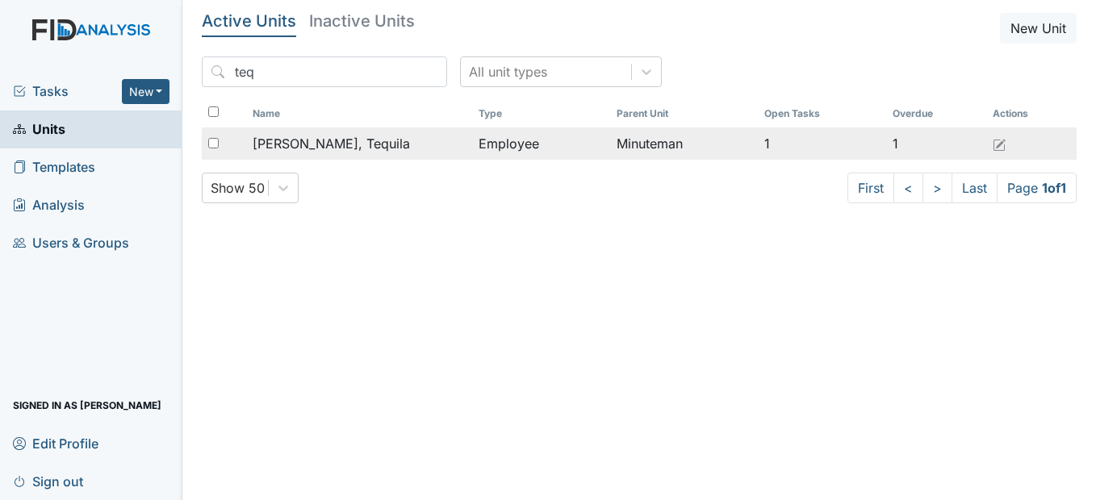
click at [472, 147] on td "Employee" at bounding box center [540, 144] width 137 height 32
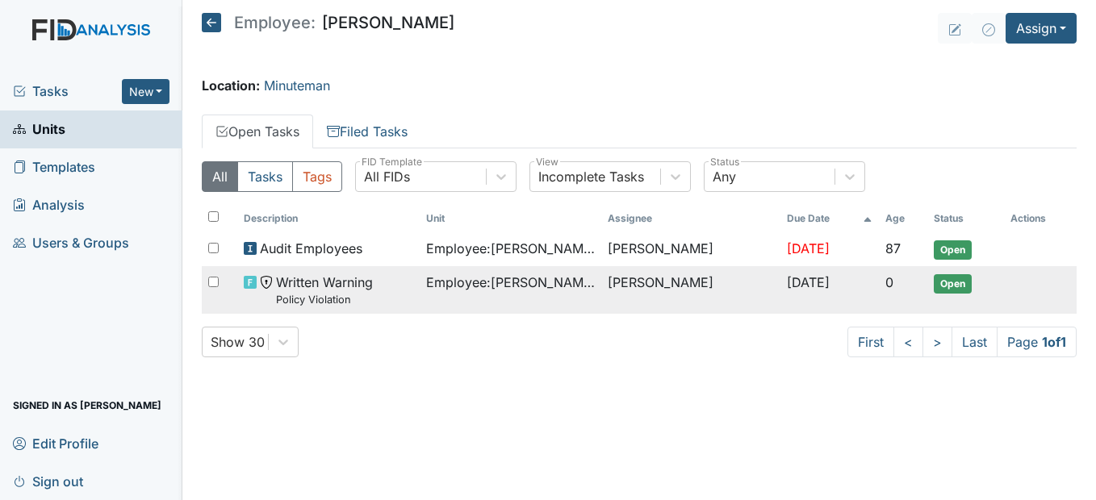
click at [491, 281] on span "Employee : [PERSON_NAME], Tequila" at bounding box center [510, 282] width 169 height 19
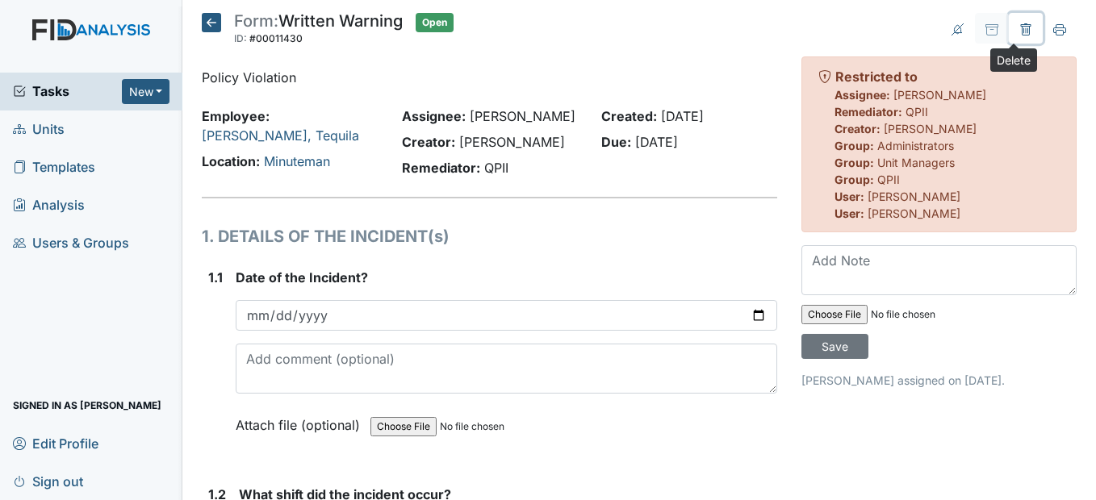
click at [1019, 33] on icon at bounding box center [1025, 29] width 13 height 13
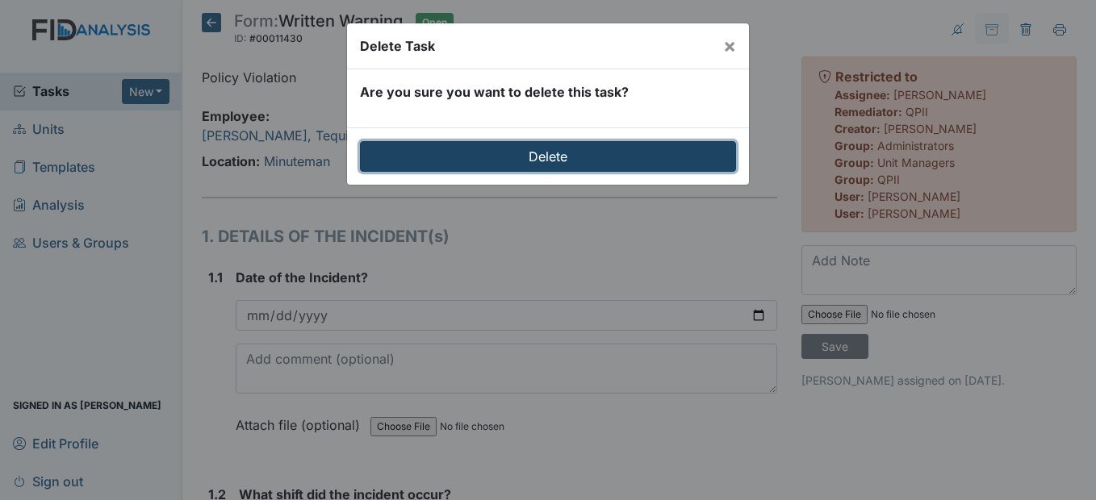
click at [625, 150] on input "Delete" at bounding box center [548, 156] width 376 height 31
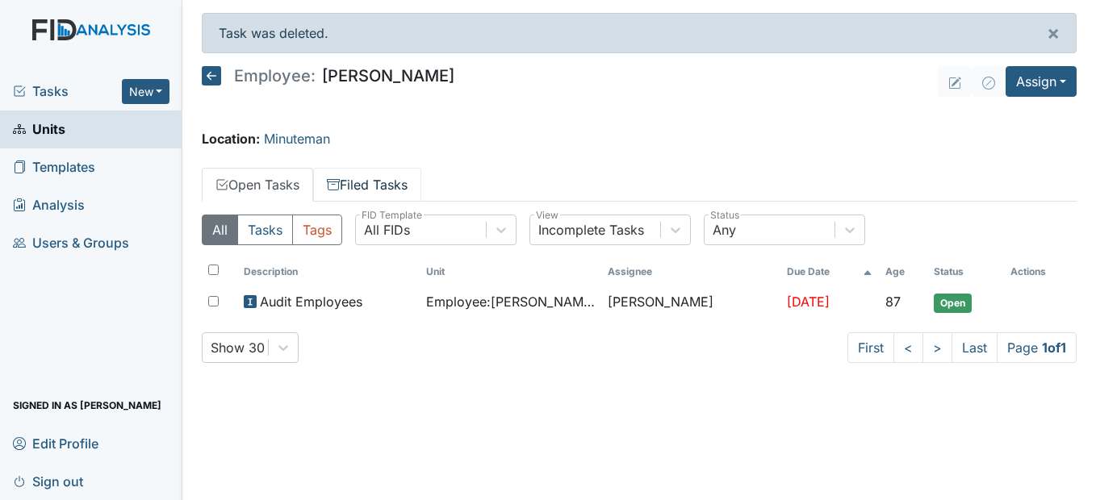
click at [378, 182] on link "Filed Tasks" at bounding box center [367, 185] width 108 height 34
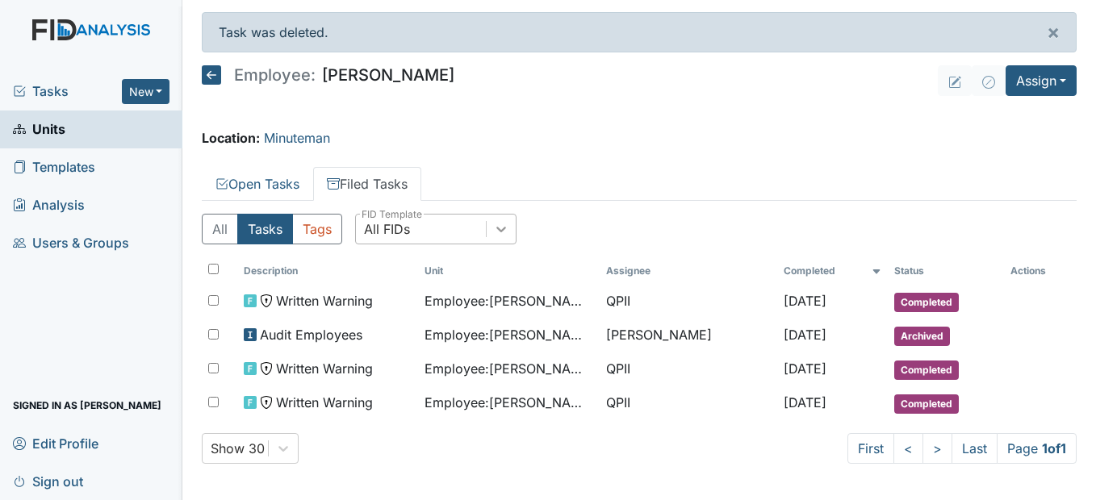
scroll to position [3, 0]
